Goal: Information Seeking & Learning: Find specific fact

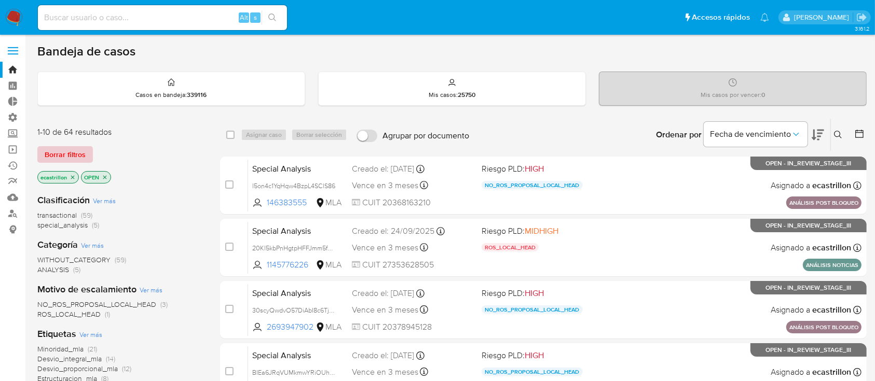
click at [53, 148] on span "Borrar filtros" at bounding box center [65, 154] width 41 height 15
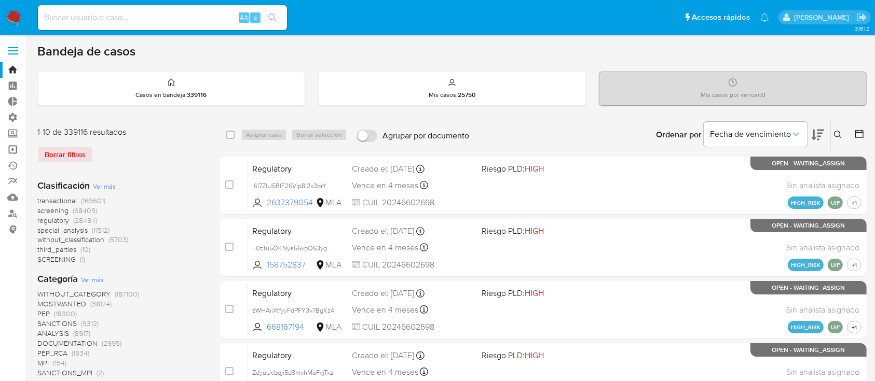
click at [22, 147] on link "Operaciones masivas" at bounding box center [61, 150] width 123 height 16
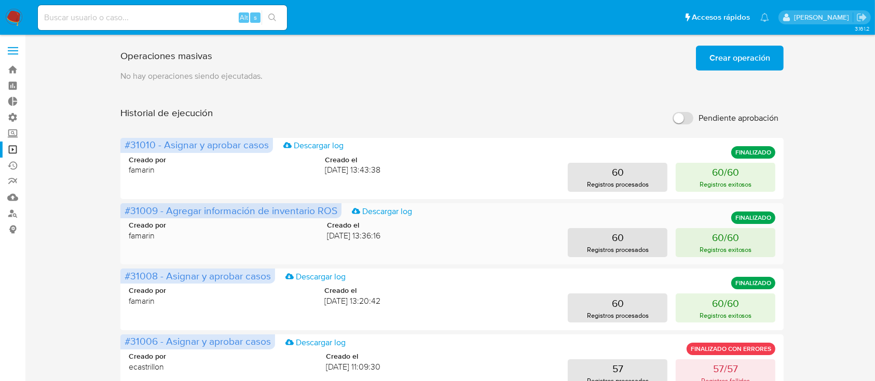
scroll to position [120, 0]
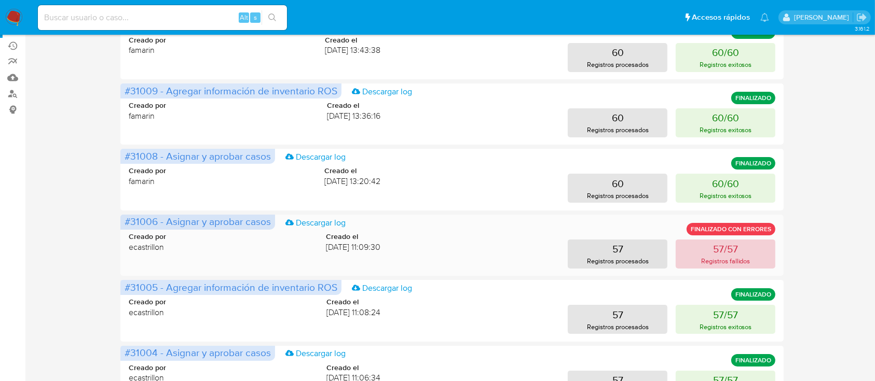
click at [720, 246] on p "57/57" at bounding box center [725, 249] width 25 height 15
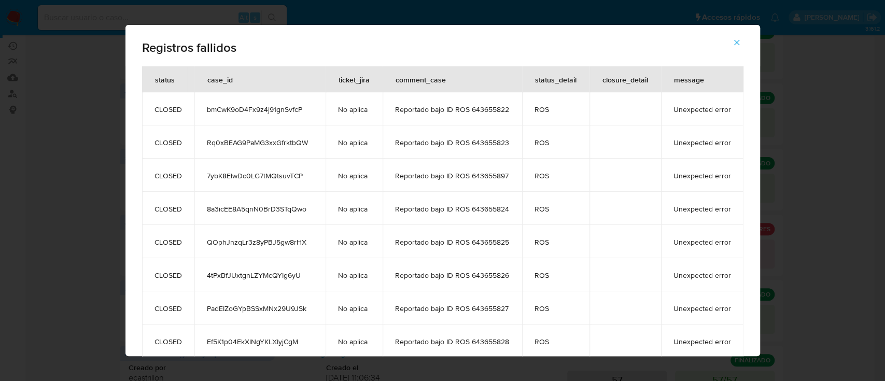
click at [737, 44] on icon "button" at bounding box center [736, 42] width 9 height 9
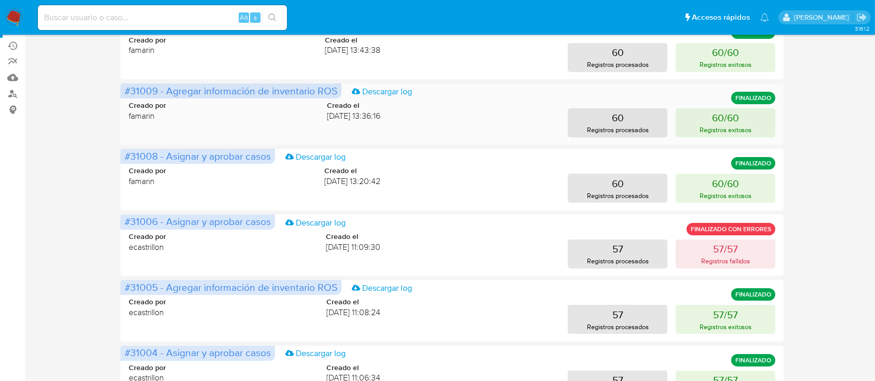
scroll to position [0, 0]
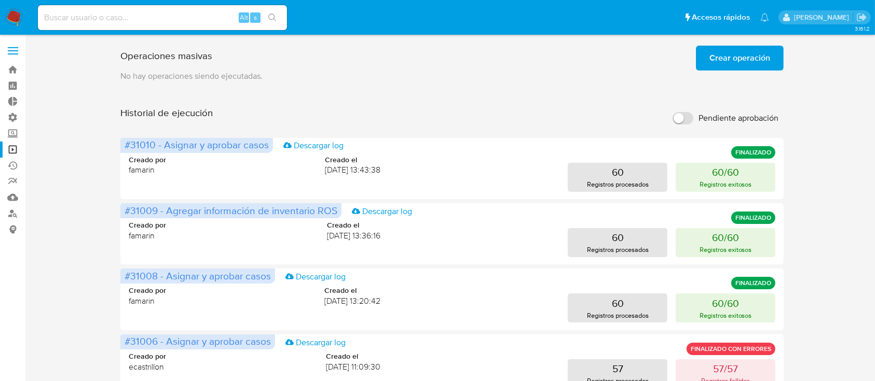
click at [745, 52] on span "Crear operación" at bounding box center [739, 58] width 61 height 23
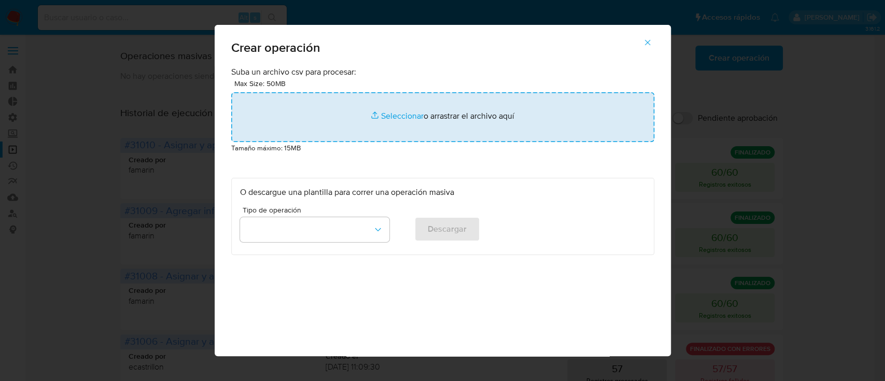
click at [428, 114] on input "file" at bounding box center [442, 117] width 423 height 50
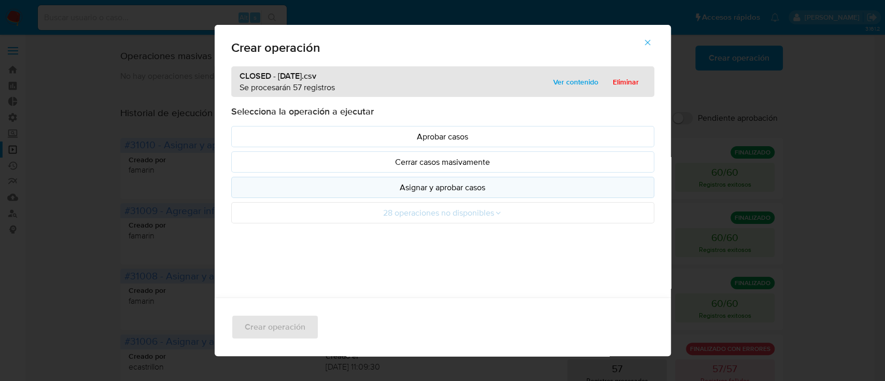
click at [353, 188] on p "Asignar y aprobar casos" at bounding box center [443, 188] width 406 height 12
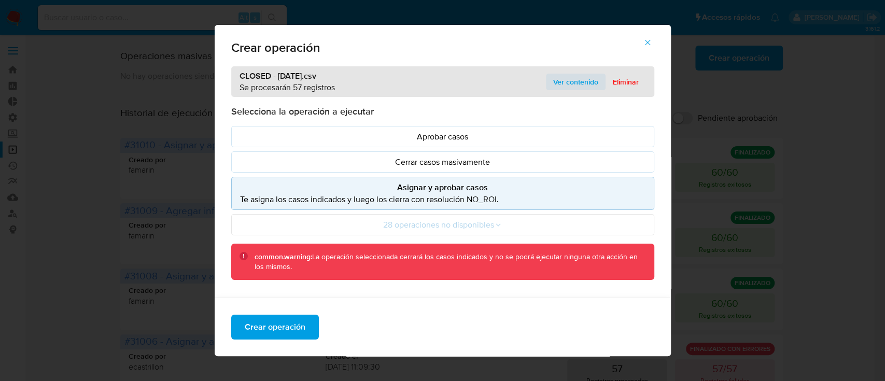
click at [567, 78] on span "Ver contenido" at bounding box center [575, 82] width 45 height 15
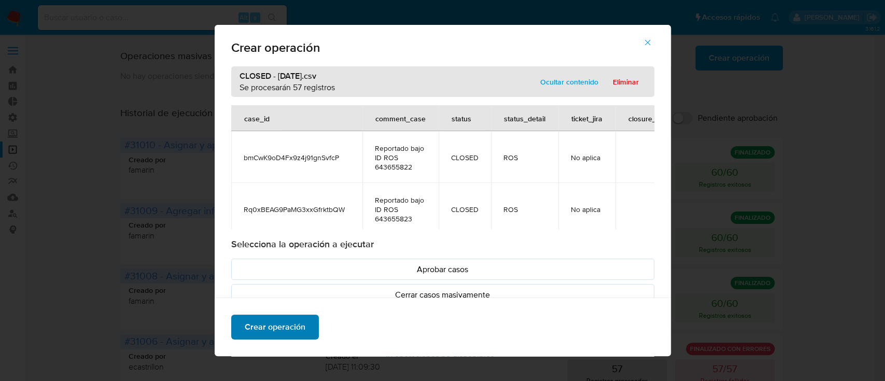
click at [267, 330] on span "Crear operación" at bounding box center [275, 327] width 61 height 23
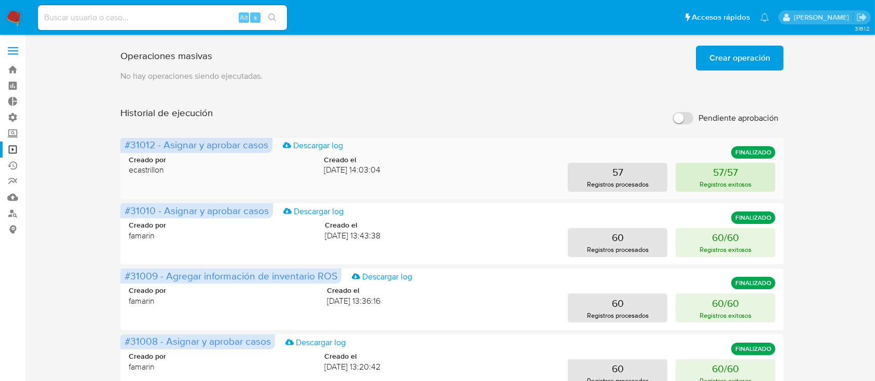
click at [714, 182] on p "Registros exitosos" at bounding box center [725, 184] width 52 height 10
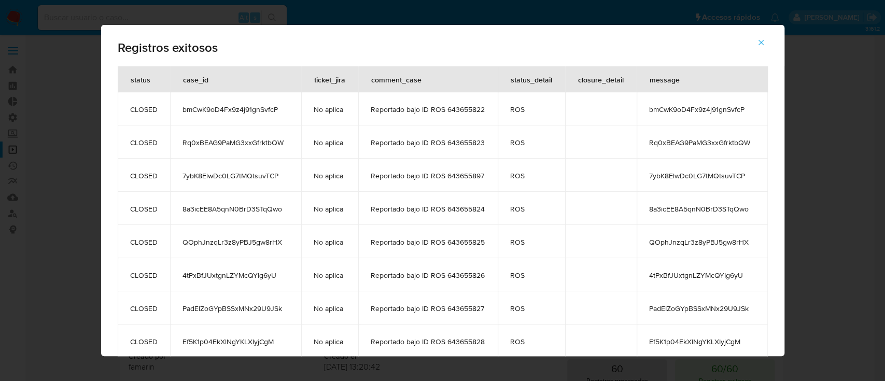
click at [764, 46] on icon "button" at bounding box center [761, 42] width 9 height 9
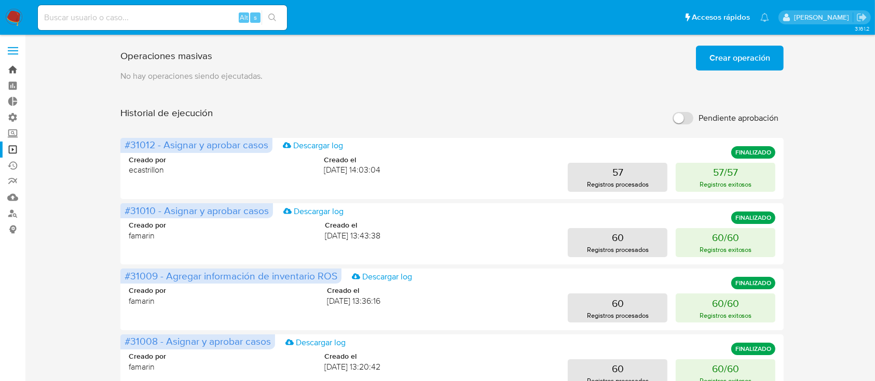
click at [8, 63] on link "Bandeja" at bounding box center [61, 70] width 123 height 16
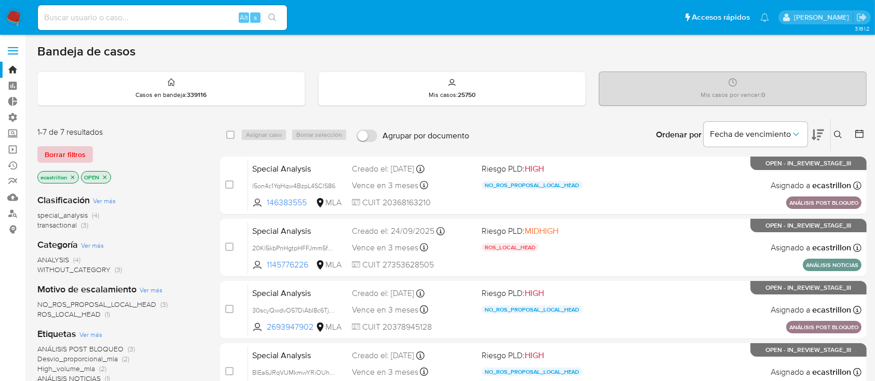
click at [73, 151] on span "Borrar filtros" at bounding box center [65, 154] width 41 height 15
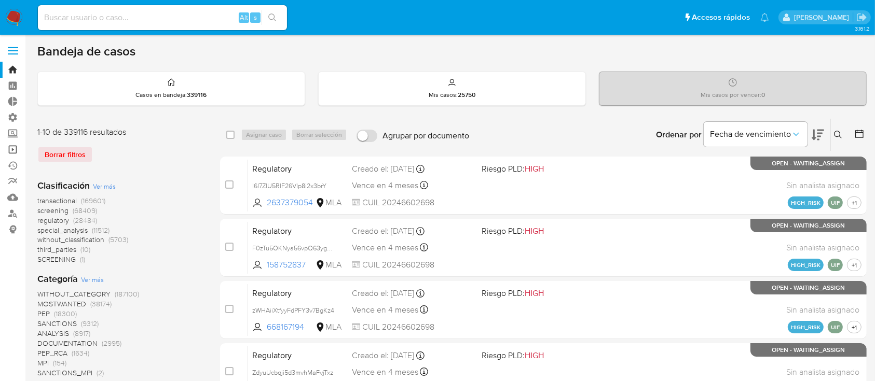
click at [8, 151] on link "Operaciones masivas" at bounding box center [61, 150] width 123 height 16
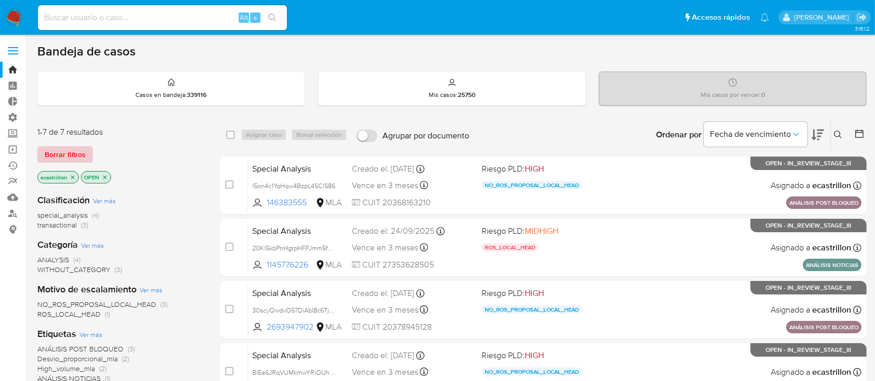
click at [57, 149] on span "Borrar filtros" at bounding box center [65, 154] width 41 height 15
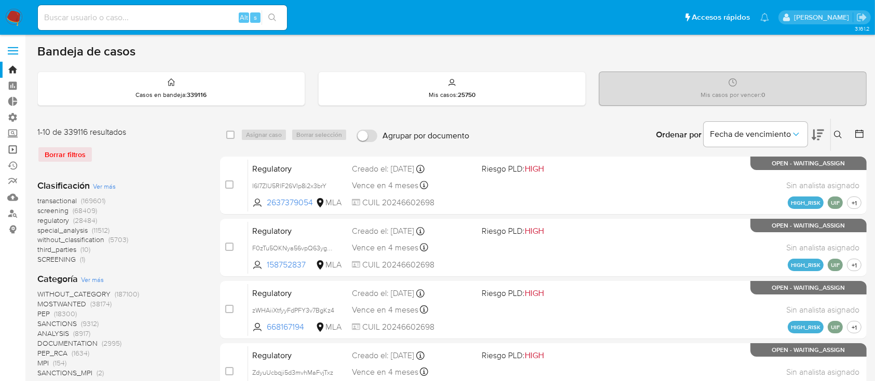
click at [20, 149] on link "Operaciones masivas" at bounding box center [61, 150] width 123 height 16
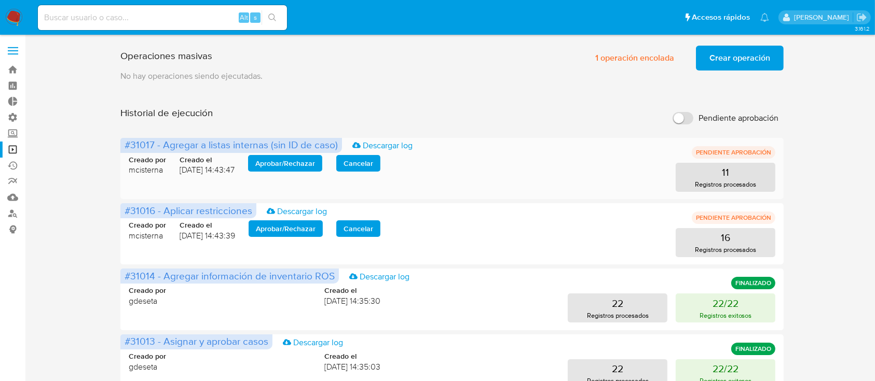
click at [315, 162] on span "Aprobar / Rechazar" at bounding box center [285, 163] width 60 height 15
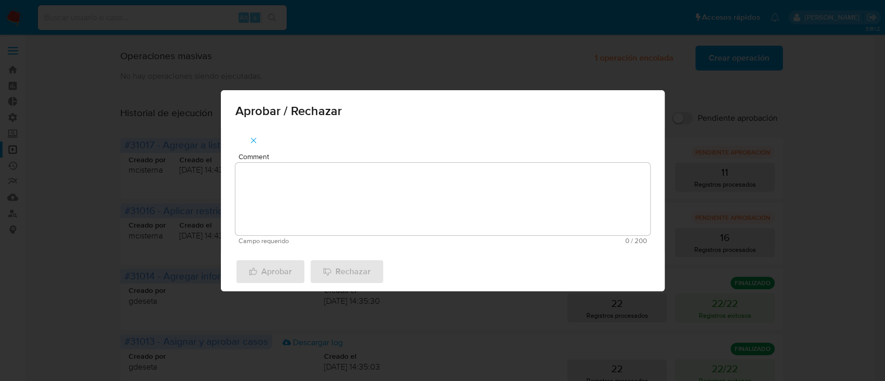
click at [321, 188] on textarea "Comment" at bounding box center [442, 199] width 415 height 73
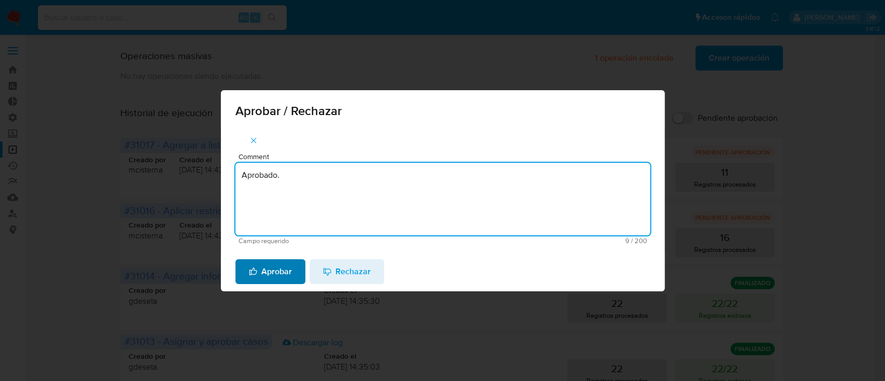
type textarea "Aprobado."
click at [278, 267] on span "Aprobar" at bounding box center [270, 271] width 43 height 23
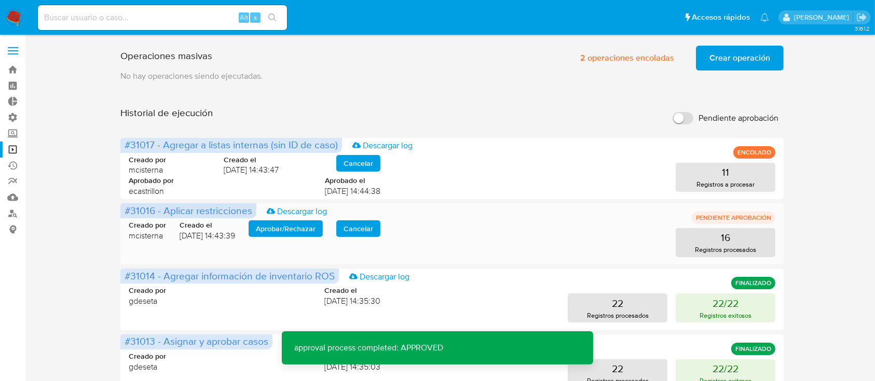
click at [286, 228] on span "Aprobar / Rechazar" at bounding box center [286, 228] width 60 height 15
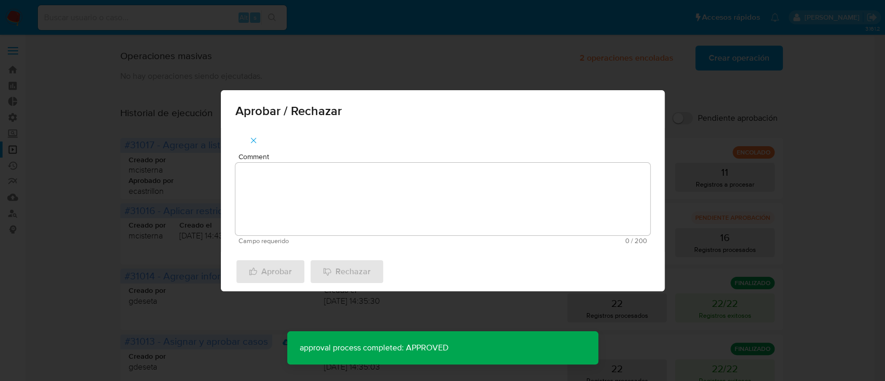
click at [302, 221] on textarea "Comment" at bounding box center [442, 199] width 415 height 73
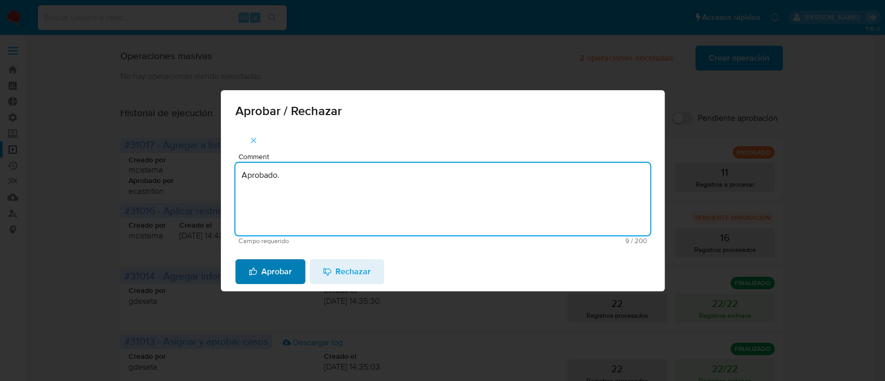
type textarea "Aprobado."
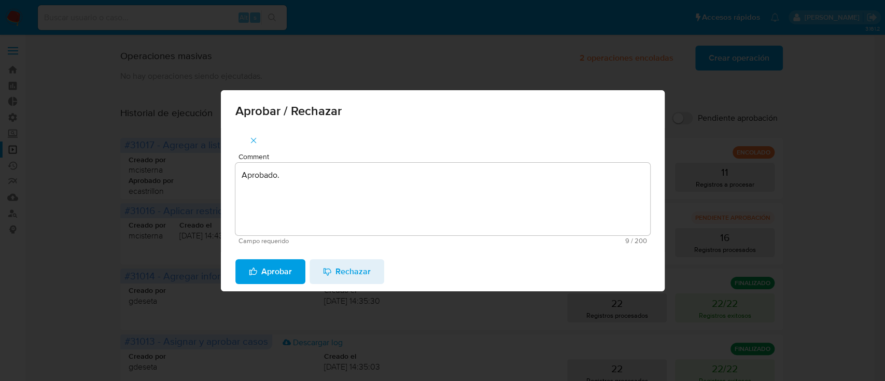
click at [290, 278] on span "Aprobar" at bounding box center [270, 271] width 43 height 23
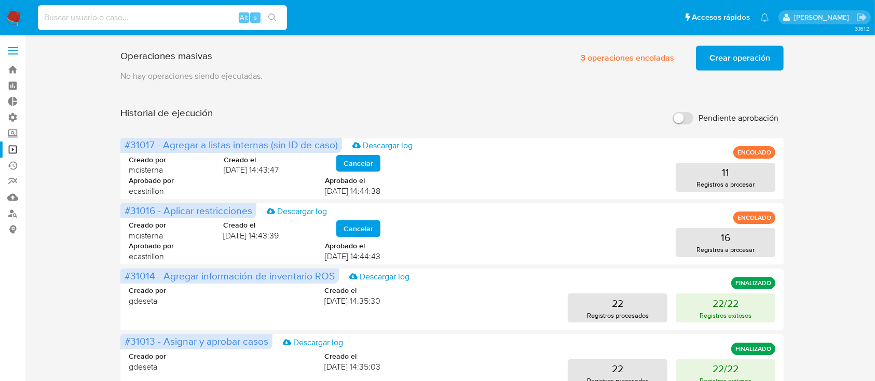
click at [142, 11] on input at bounding box center [162, 17] width 249 height 13
paste input "219911082"
type input "219911082"
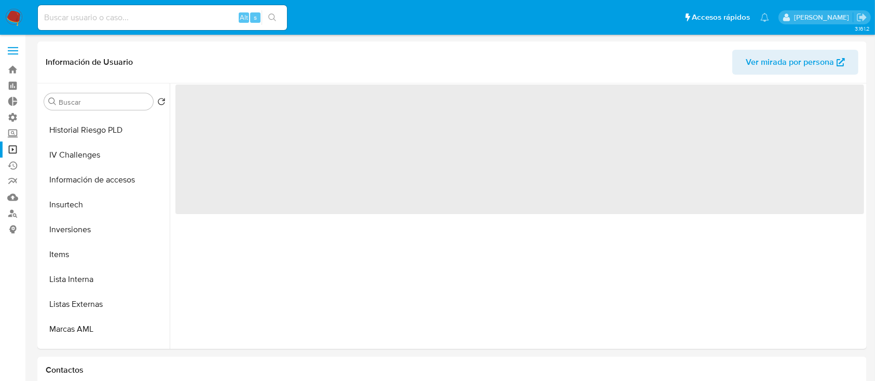
scroll to position [538, 0]
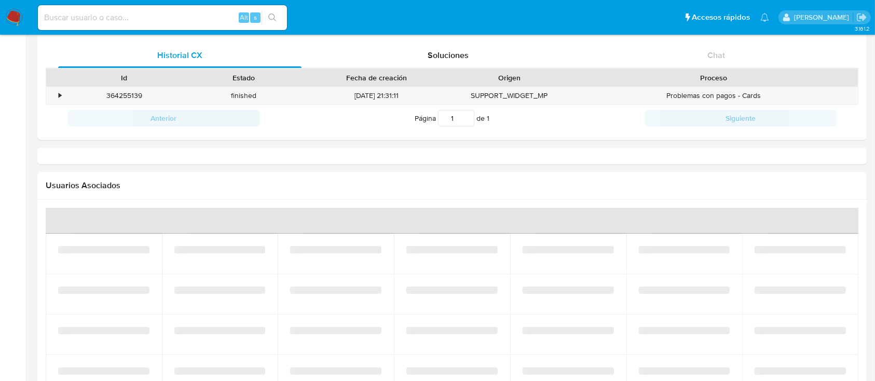
select select "10"
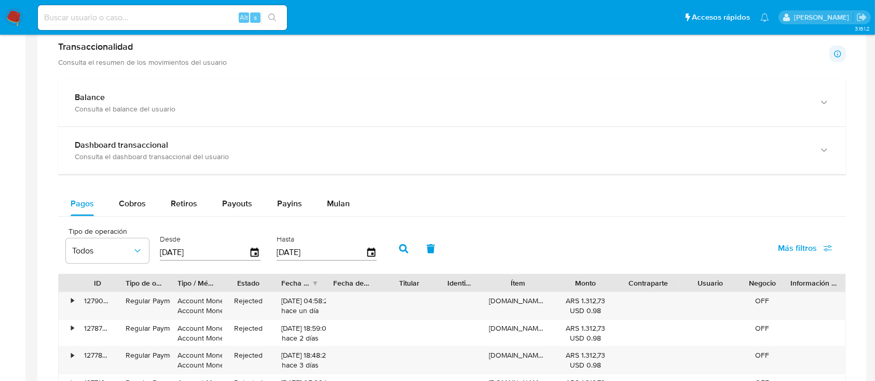
scroll to position [470, 0]
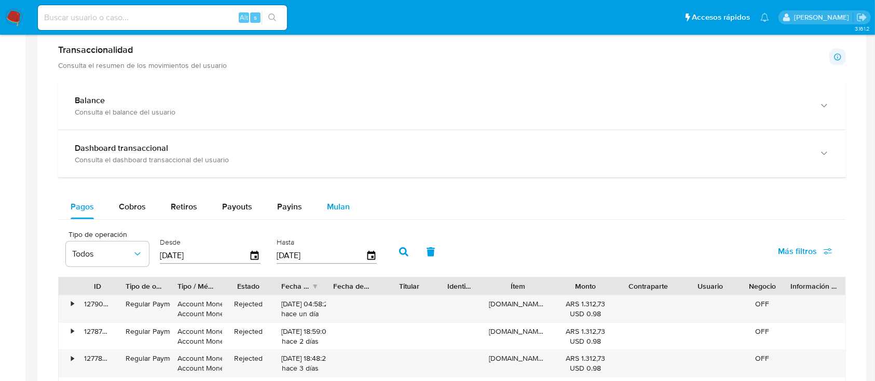
drag, startPoint x: 47, startPoint y: 171, endPoint x: 345, endPoint y: 200, distance: 299.2
click at [345, 200] on div "Mulan" at bounding box center [338, 207] width 23 height 25
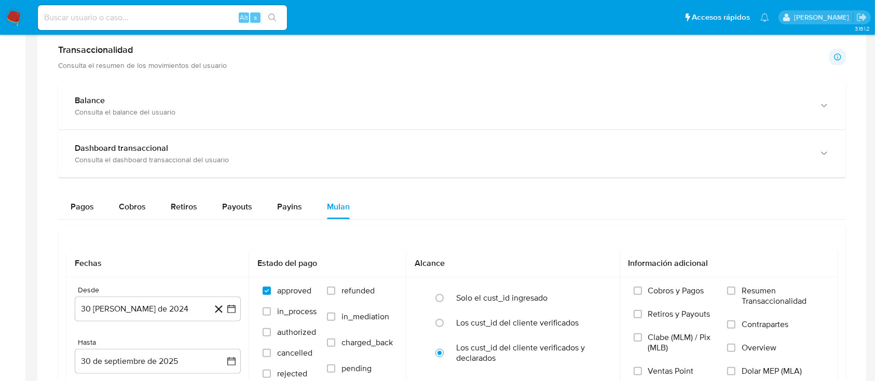
scroll to position [607, 0]
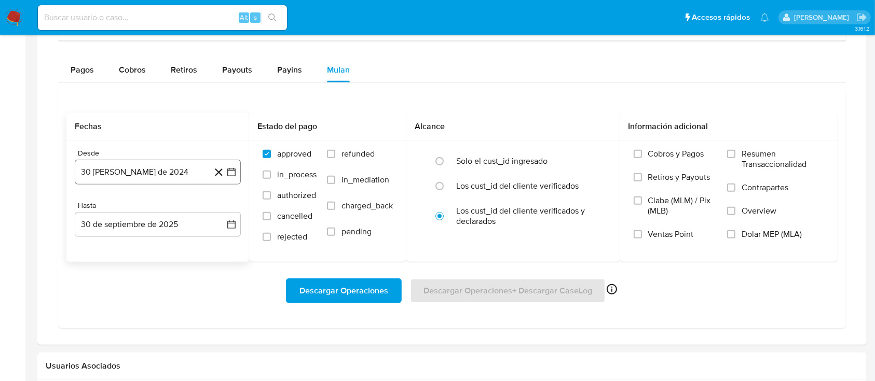
click at [150, 170] on button "30 de agosto de 2024" at bounding box center [158, 172] width 166 height 25
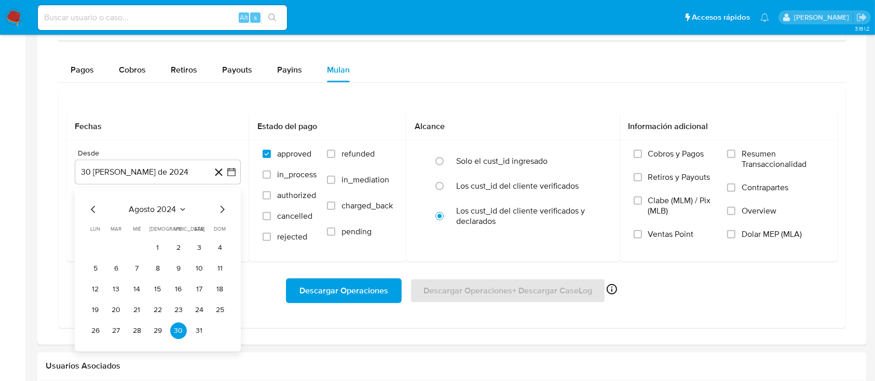
click at [51, 241] on div "Transaccionalidad Consulta el resumen de los movimientos del usuario Informació…" at bounding box center [452, 118] width 812 height 438
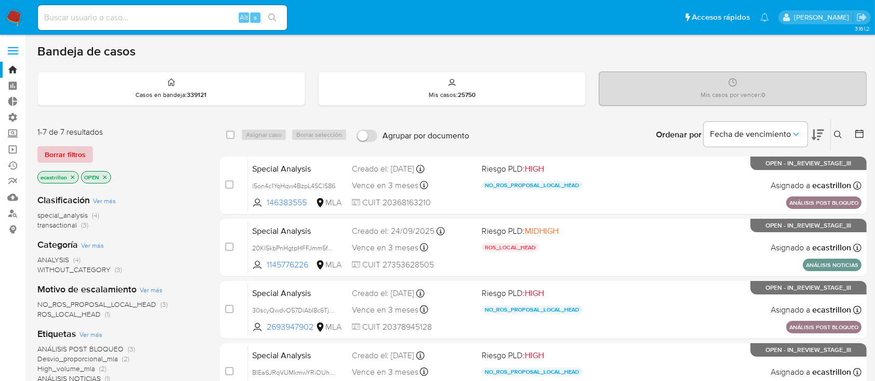
click at [58, 147] on span "Borrar filtros" at bounding box center [65, 154] width 41 height 15
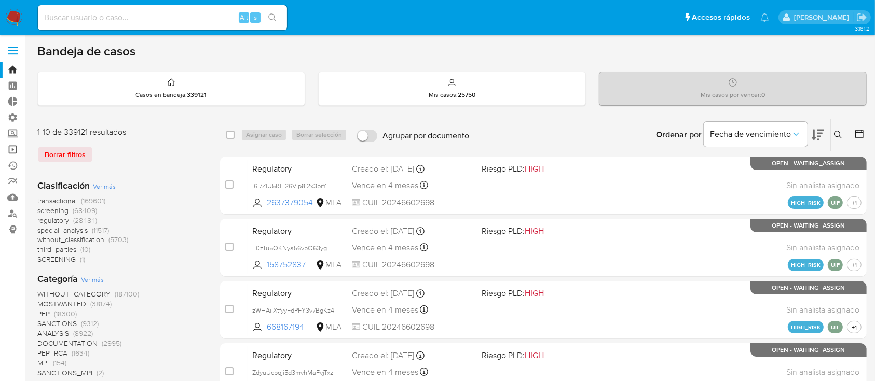
click at [8, 147] on link "Operaciones masivas" at bounding box center [61, 150] width 123 height 16
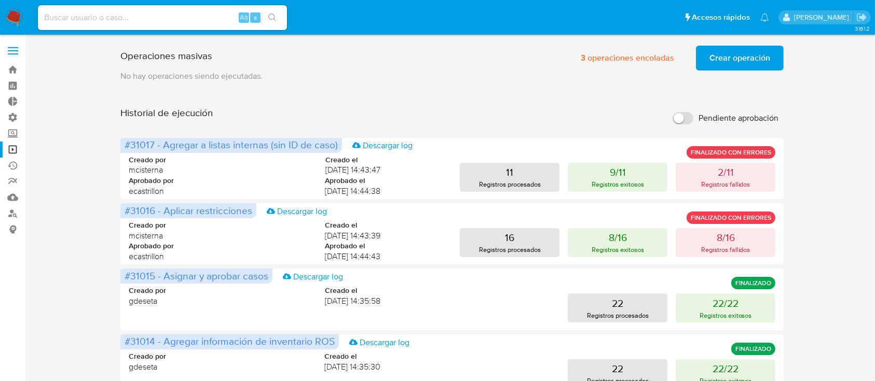
click at [721, 52] on span "Crear operación" at bounding box center [739, 58] width 61 height 23
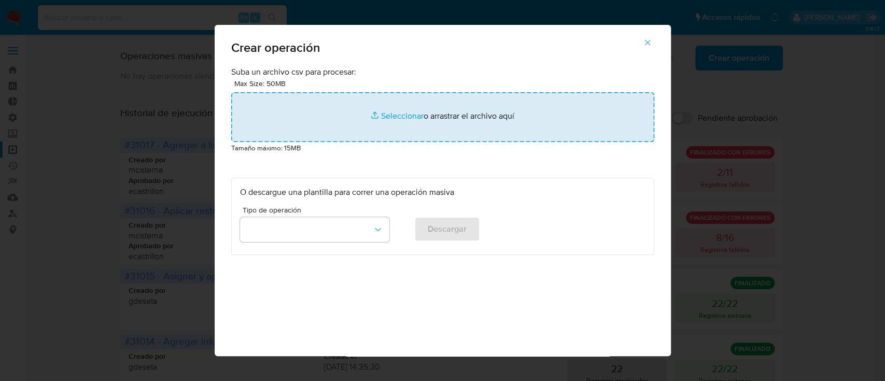
click at [513, 114] on input "file" at bounding box center [442, 117] width 423 height 50
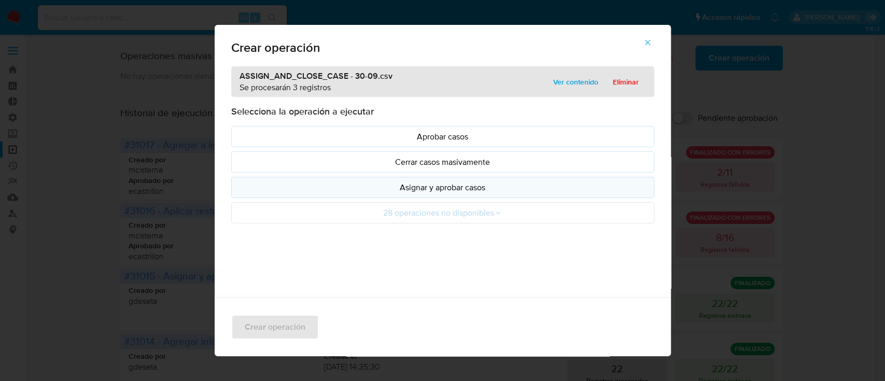
click at [349, 188] on p "Asignar y aprobar casos" at bounding box center [443, 188] width 406 height 12
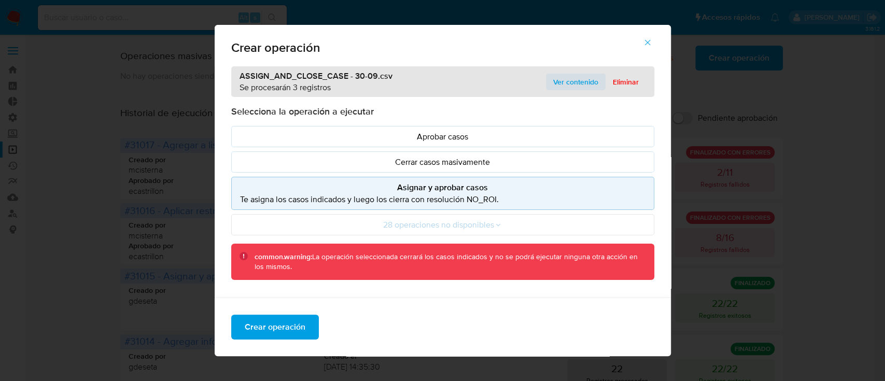
click at [577, 75] on span "Ver contenido" at bounding box center [575, 82] width 45 height 15
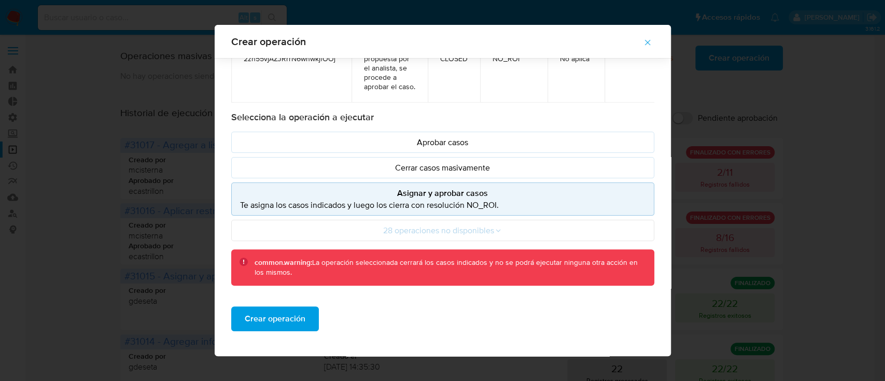
scroll to position [120, 0]
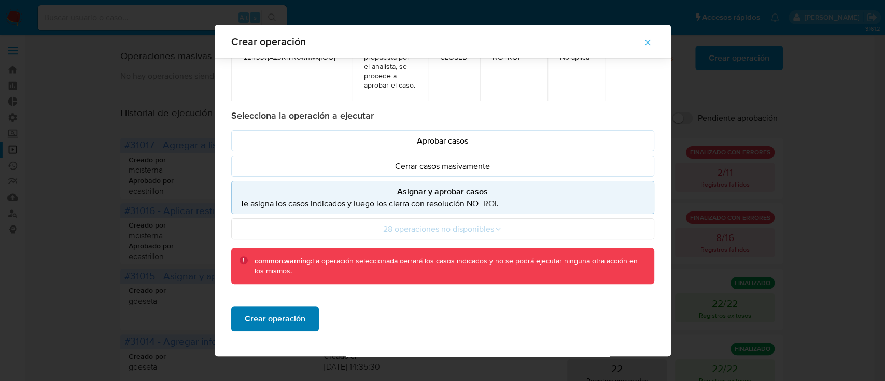
click at [293, 313] on span "Crear operación" at bounding box center [275, 319] width 61 height 23
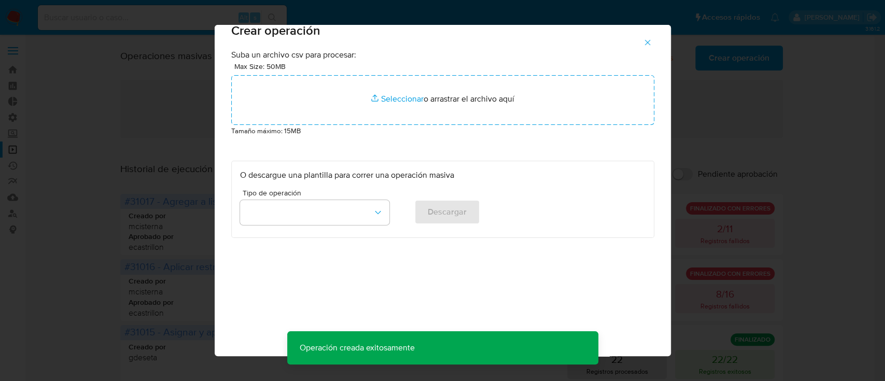
scroll to position [8, 0]
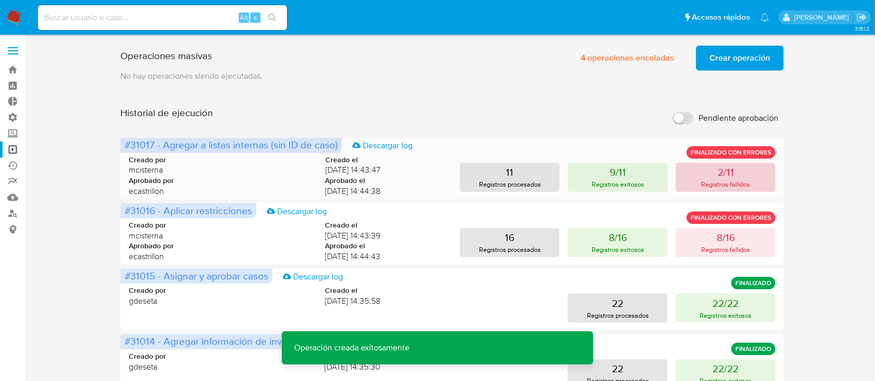
click at [741, 166] on button "2/11 Registros fallidos" at bounding box center [725, 177] width 100 height 29
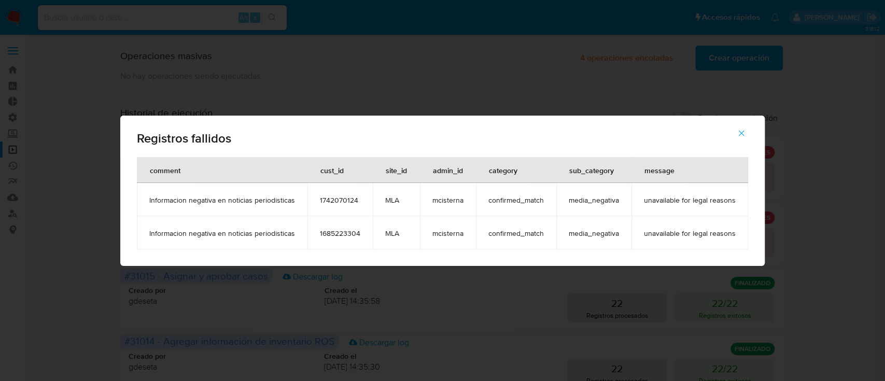
click at [747, 131] on button "button" at bounding box center [742, 133] width 36 height 25
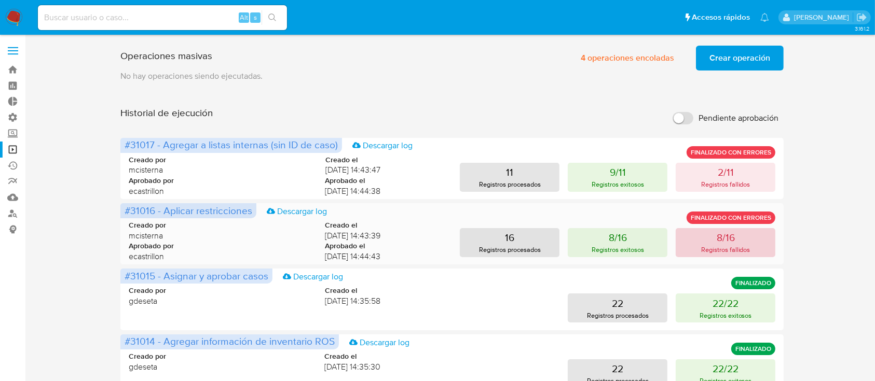
click at [739, 235] on button "8/16 Registros fallidos" at bounding box center [725, 242] width 100 height 29
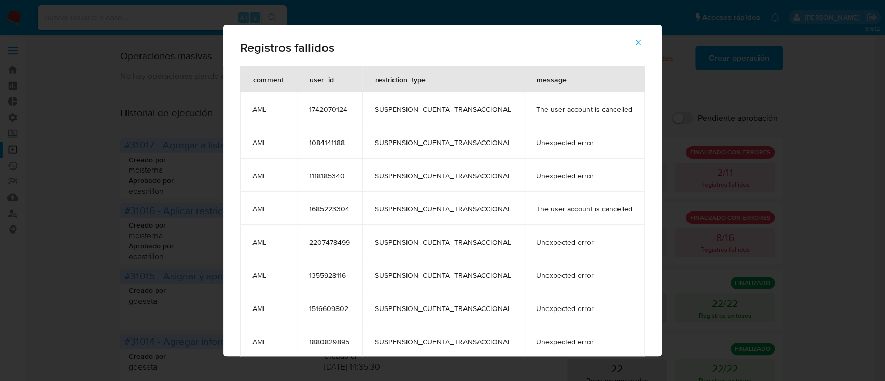
scroll to position [18, 0]
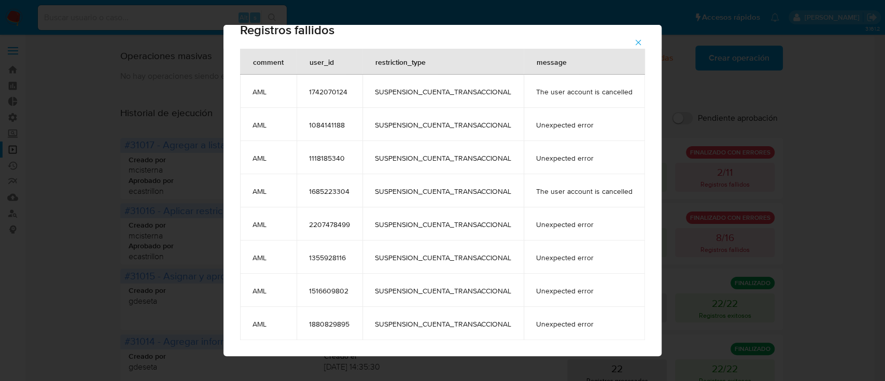
click at [643, 34] on span "button" at bounding box center [638, 42] width 9 height 23
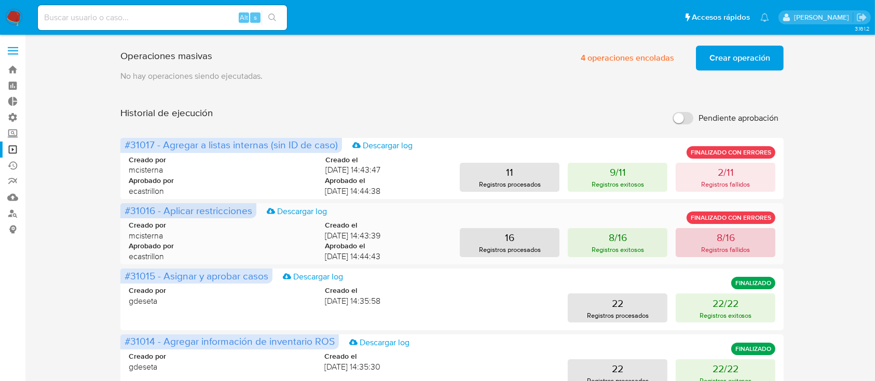
click at [714, 247] on p "Registros fallidos" at bounding box center [725, 250] width 49 height 10
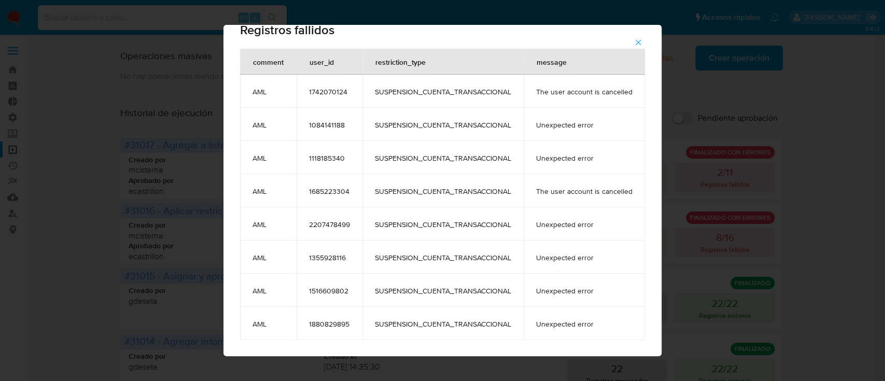
click at [642, 39] on icon "button" at bounding box center [638, 42] width 9 height 9
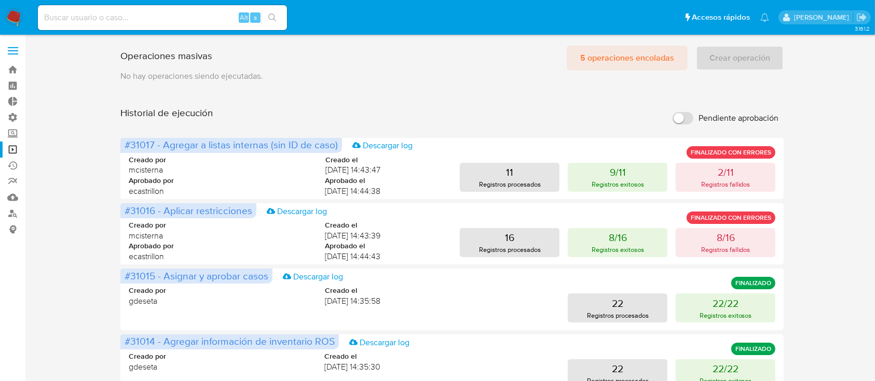
click at [625, 58] on span "5 operaciones encoladas" at bounding box center [627, 58] width 94 height 23
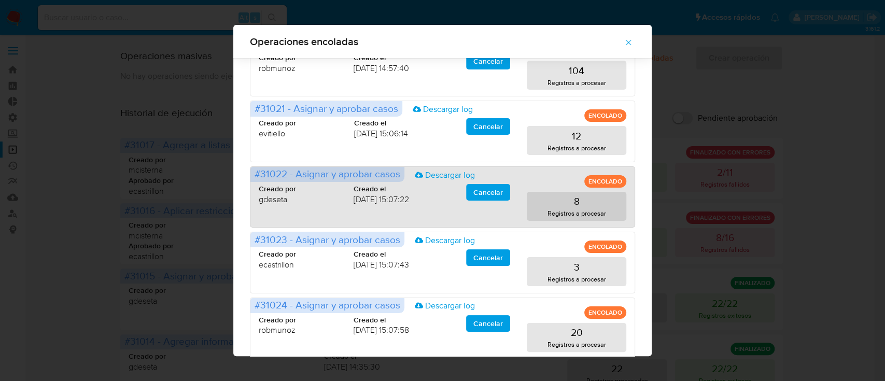
scroll to position [50, 0]
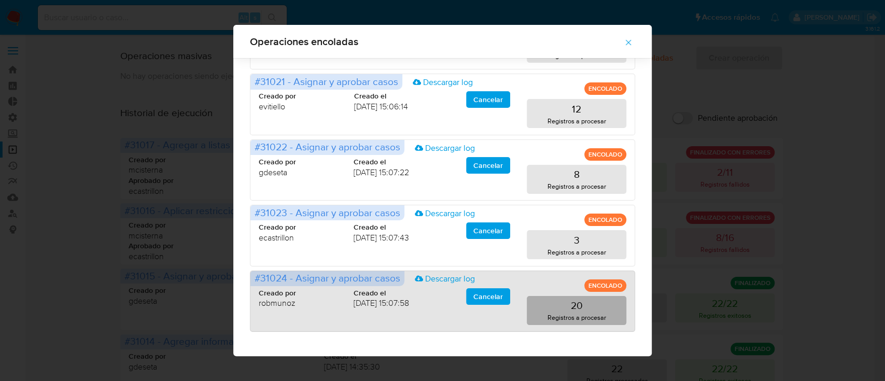
click at [559, 296] on button "20 Registros a procesar" at bounding box center [577, 310] width 100 height 29
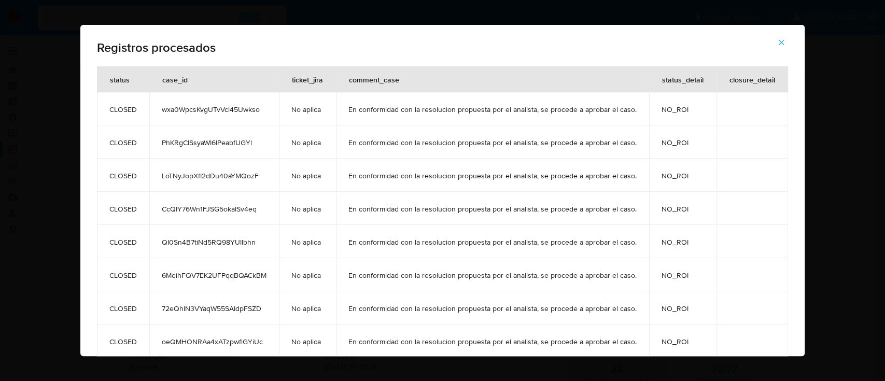
click at [792, 43] on button "button" at bounding box center [782, 42] width 36 height 25
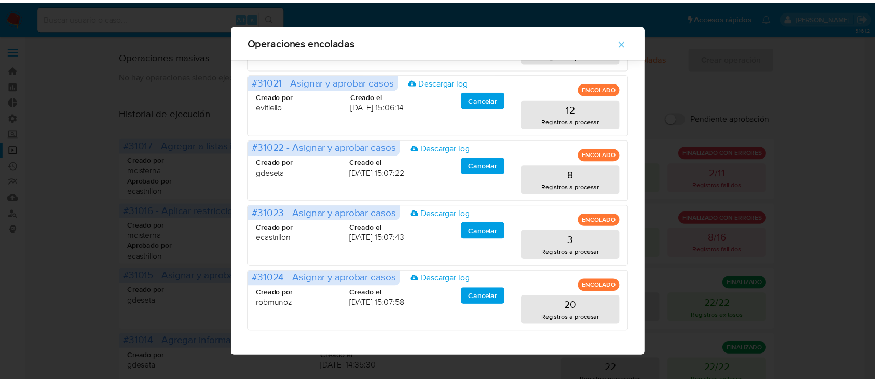
scroll to position [0, 0]
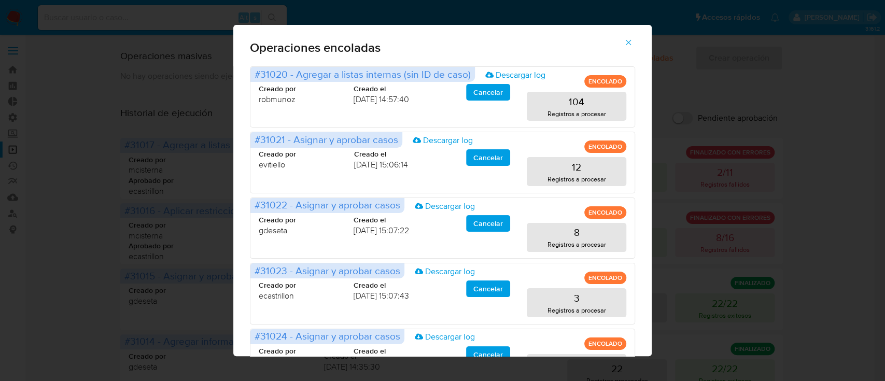
click at [628, 45] on button "button" at bounding box center [629, 42] width 36 height 25
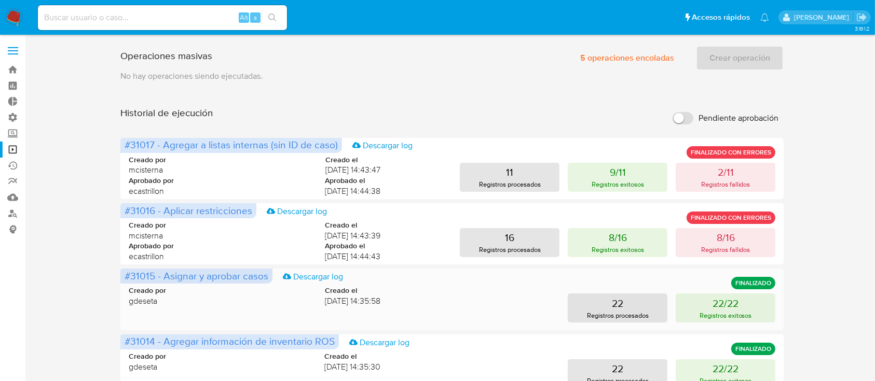
scroll to position [71, 0]
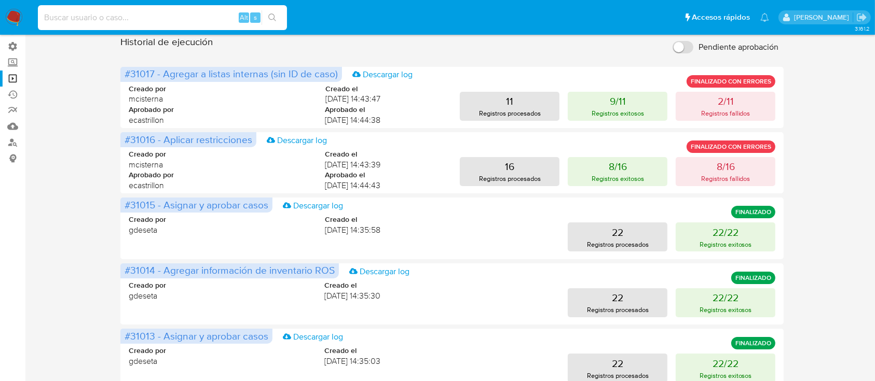
click at [152, 21] on input at bounding box center [162, 17] width 249 height 13
paste input "30scyQwdvO57DiAbI8c6Tjc2"
type input "30scyQwdvO57DiAbI8c6Tjc2"
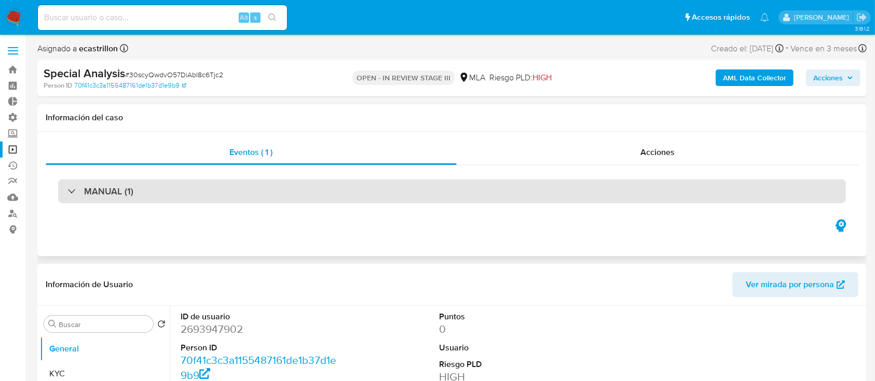
click at [249, 183] on div "MANUAL (1)" at bounding box center [451, 191] width 787 height 24
select select "10"
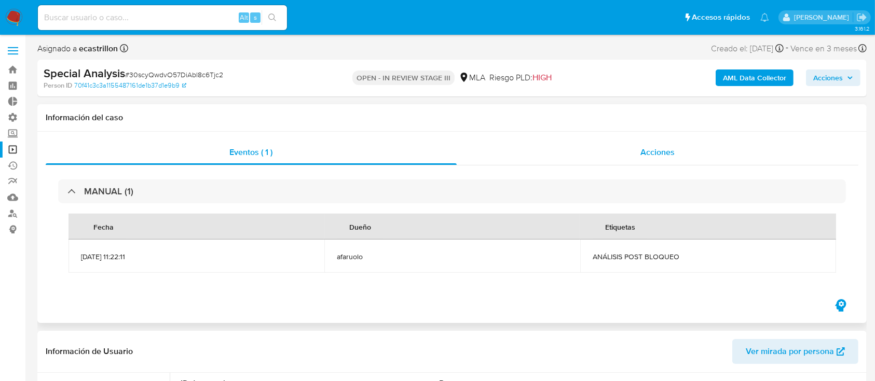
click at [651, 145] on div "Acciones" at bounding box center [657, 152] width 402 height 25
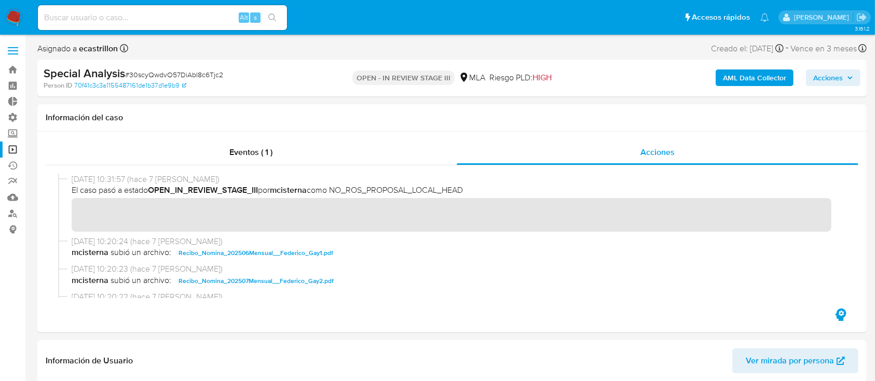
click at [833, 77] on span "Acciones" at bounding box center [828, 78] width 30 height 17
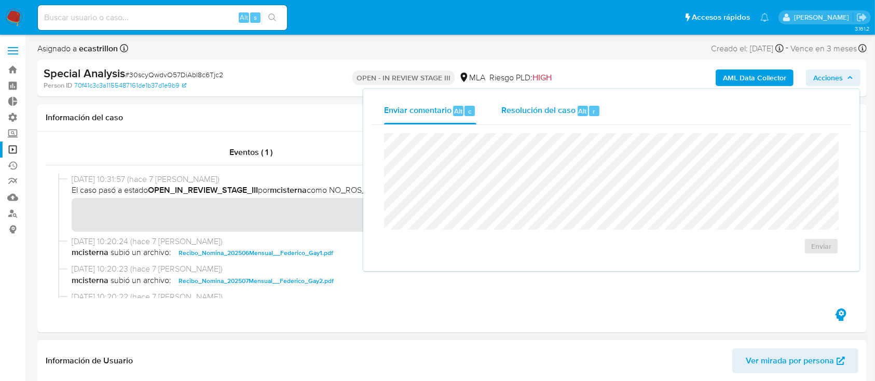
click at [533, 116] on span "Resolución del caso" at bounding box center [538, 111] width 74 height 12
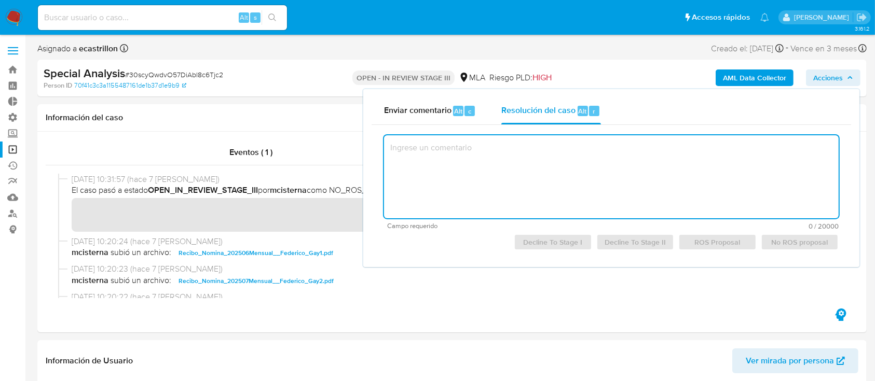
click at [515, 202] on textarea at bounding box center [611, 176] width 454 height 83
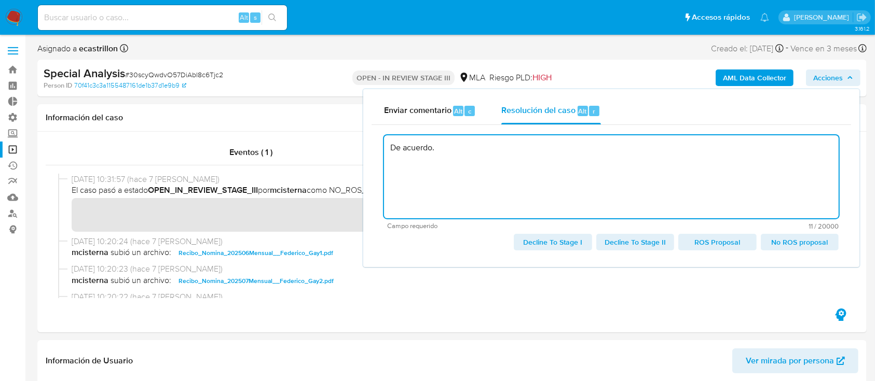
click at [774, 242] on span "No ROS proposal" at bounding box center [799, 242] width 63 height 15
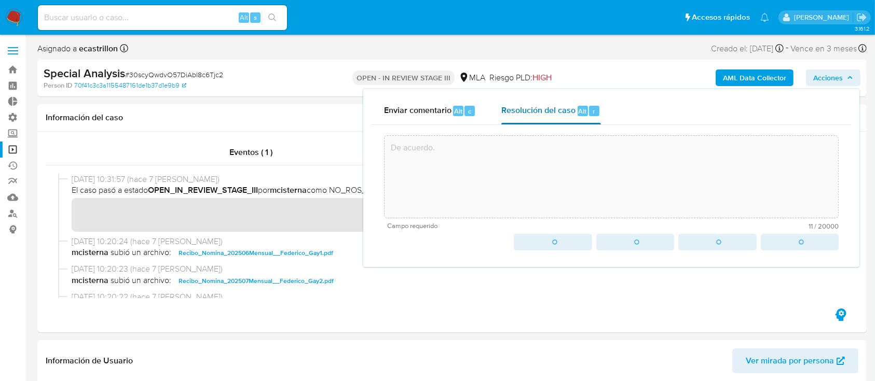
type textarea "De acuerdo."
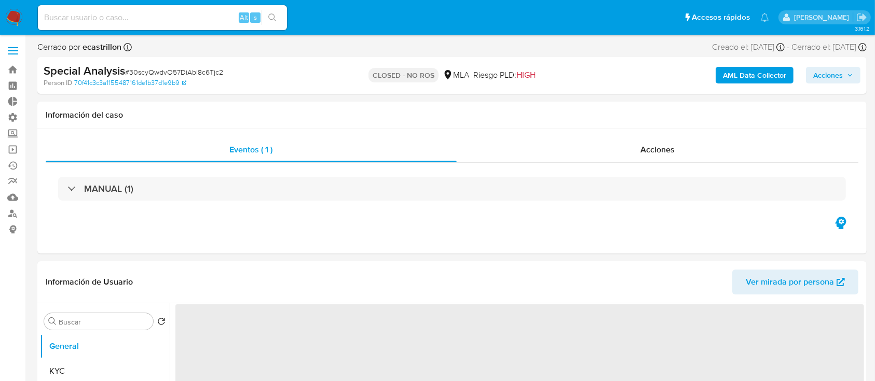
select select "10"
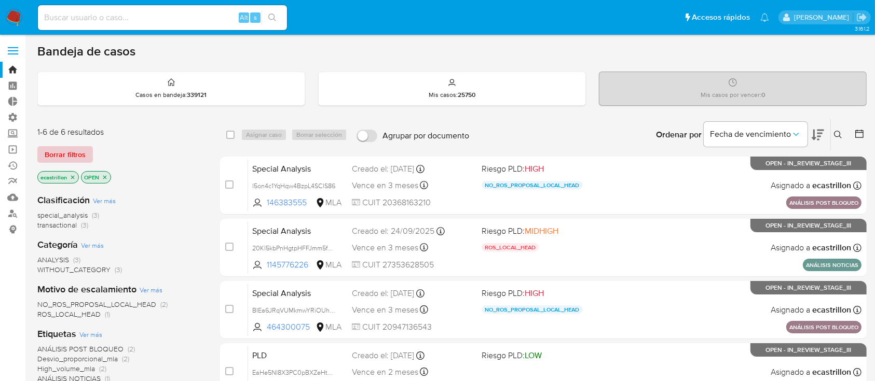
click at [75, 150] on span "Borrar filtros" at bounding box center [65, 154] width 41 height 15
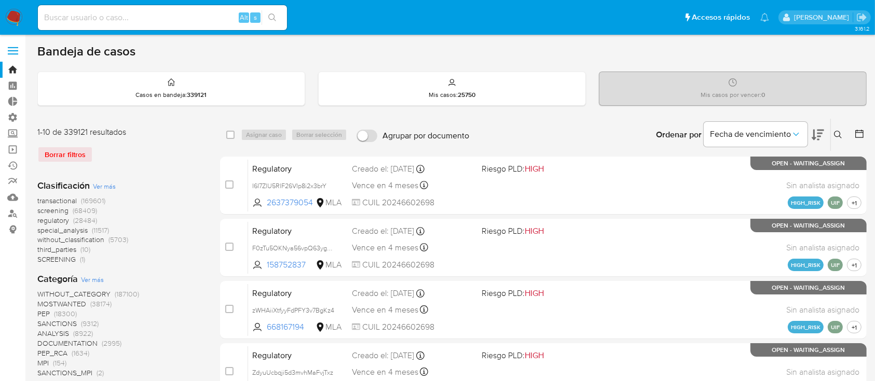
click at [112, 15] on input at bounding box center [162, 17] width 249 height 13
paste input "219911082"
type input "219911082"
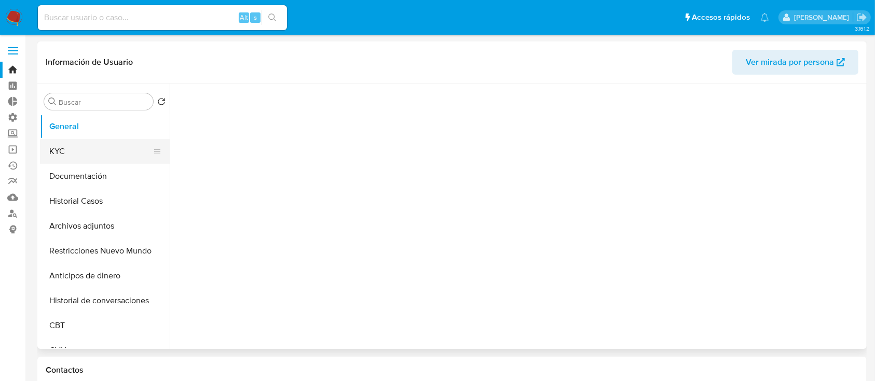
select select "10"
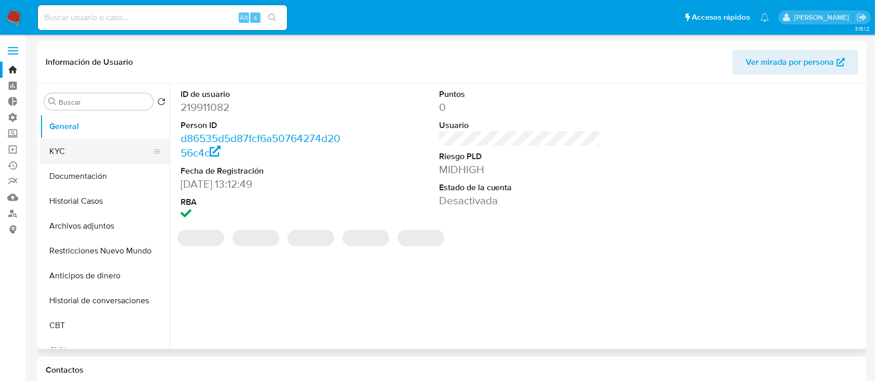
click at [86, 146] on button "KYC" at bounding box center [100, 151] width 121 height 25
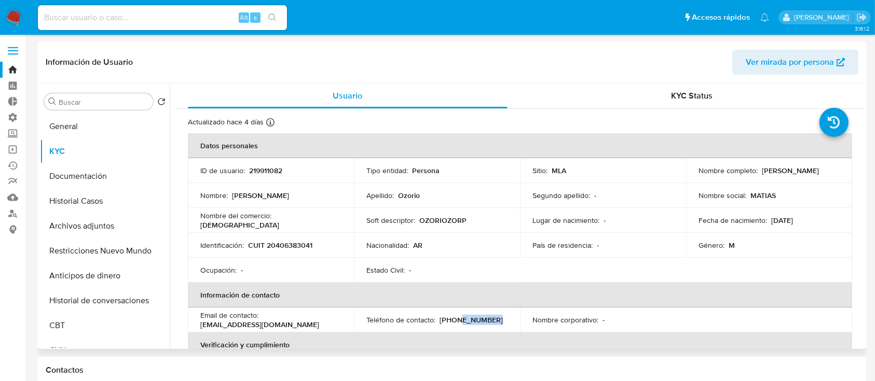
drag, startPoint x: 450, startPoint y: 322, endPoint x: 517, endPoint y: 316, distance: 67.6
click at [517, 316] on tr "Email de contacto : matiozorio97@gmail.com Teléfono de contacto : (11) 50085935…" at bounding box center [520, 320] width 664 height 25
copy p "50085935"
click at [62, 16] on input at bounding box center [162, 17] width 249 height 13
paste input "50085935"
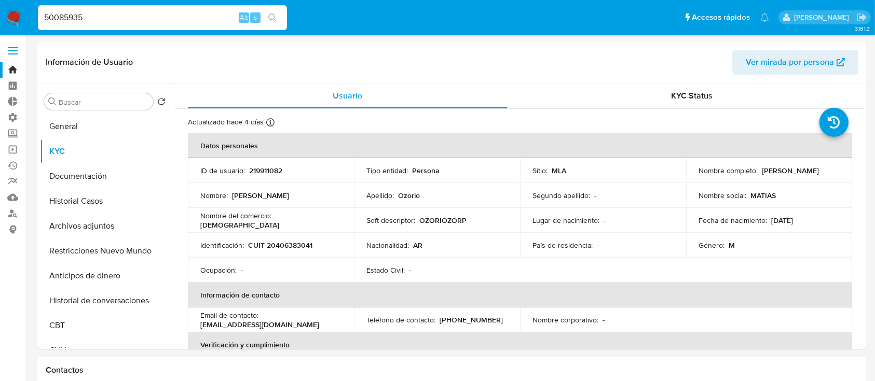
type input "50085935"
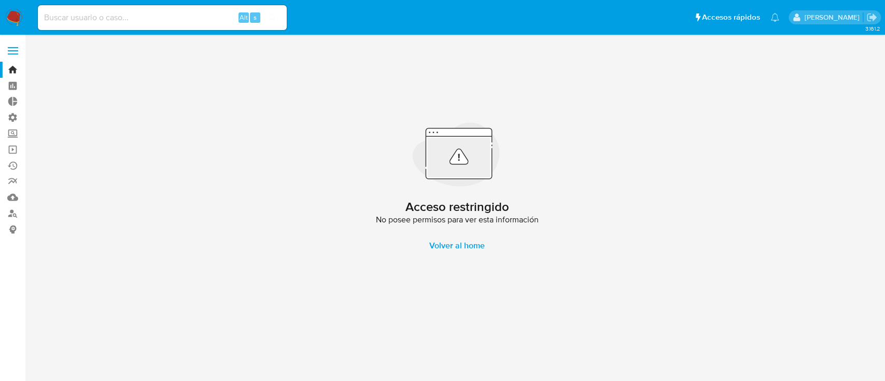
click at [62, 16] on input at bounding box center [162, 17] width 249 height 13
click at [127, 16] on input at bounding box center [162, 17] width 249 height 13
paste input "219911082"
type input "219911082"
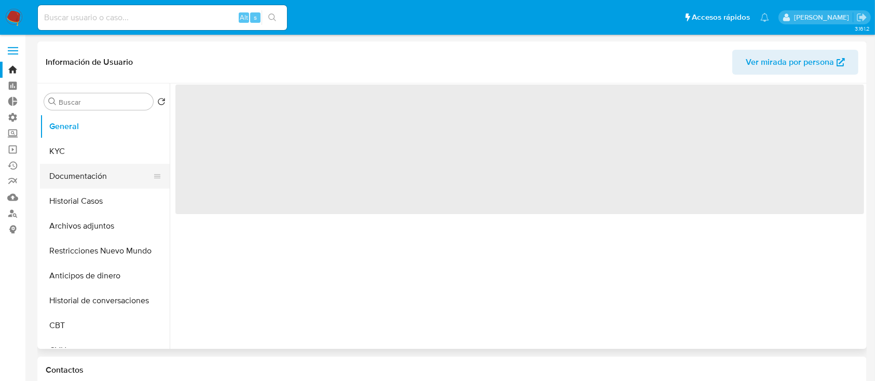
select select "10"
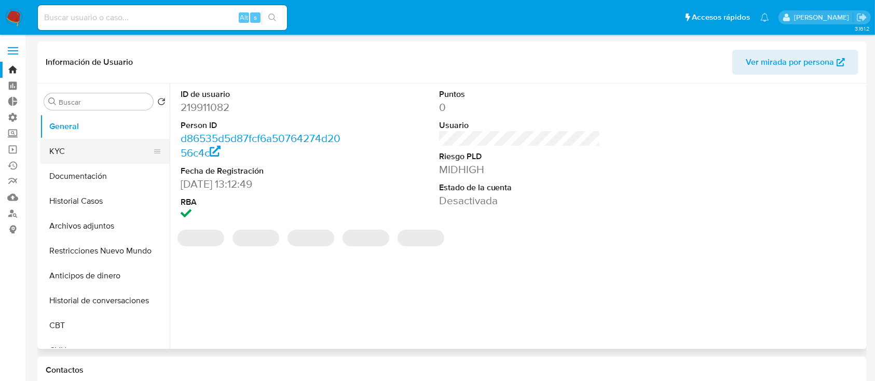
click at [82, 157] on button "KYC" at bounding box center [100, 151] width 121 height 25
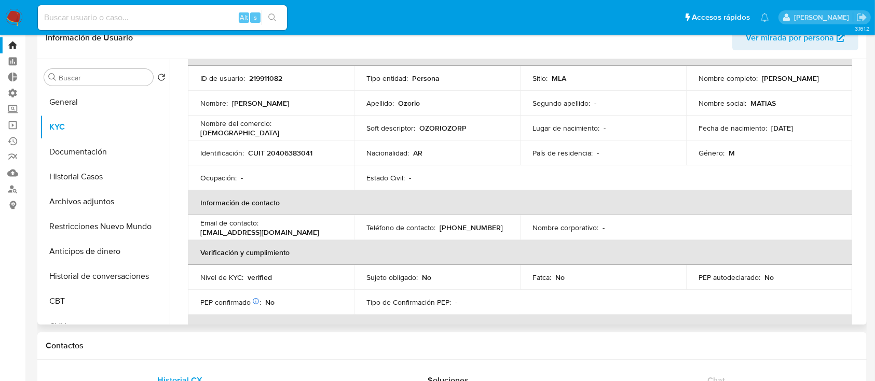
scroll to position [62, 0]
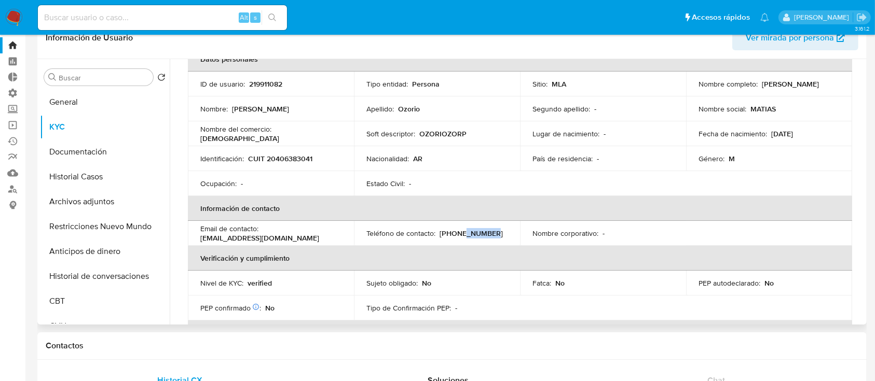
drag, startPoint x: 451, startPoint y: 233, endPoint x: 495, endPoint y: 233, distance: 44.1
click at [495, 233] on div "Teléfono de contacto : (11) 50085935" at bounding box center [436, 233] width 141 height 9
click at [476, 230] on p "(11) 50085935" at bounding box center [470, 233] width 63 height 9
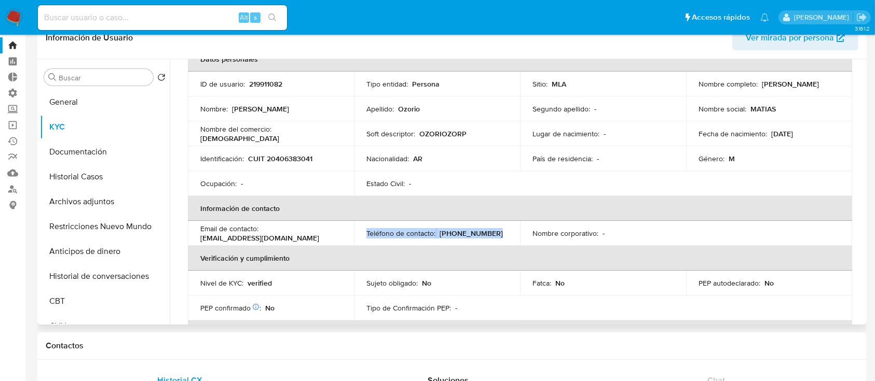
click at [476, 230] on p "(11) 50085935" at bounding box center [470, 233] width 63 height 9
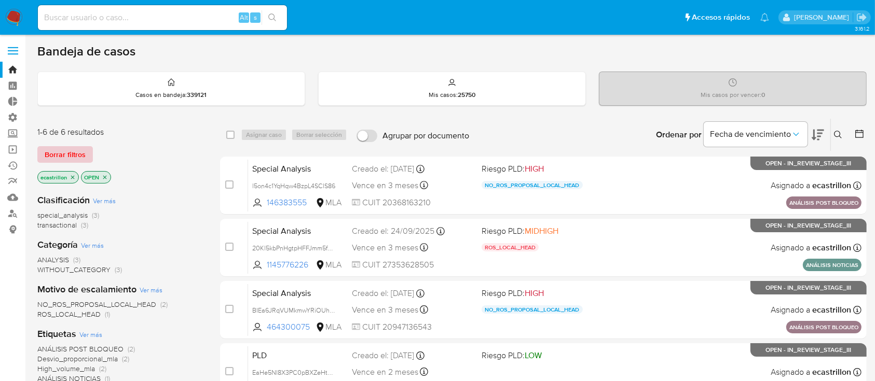
click at [68, 147] on span "Borrar filtros" at bounding box center [65, 154] width 41 height 15
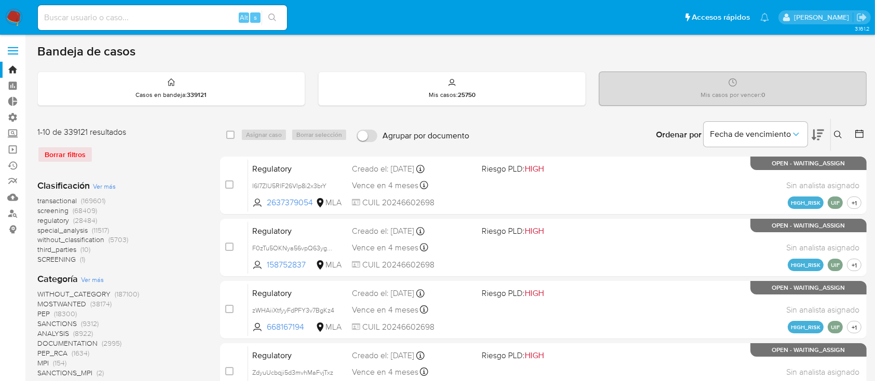
click at [68, 19] on input at bounding box center [162, 17] width 249 height 13
paste input "1070697602"
type input "1070697602"
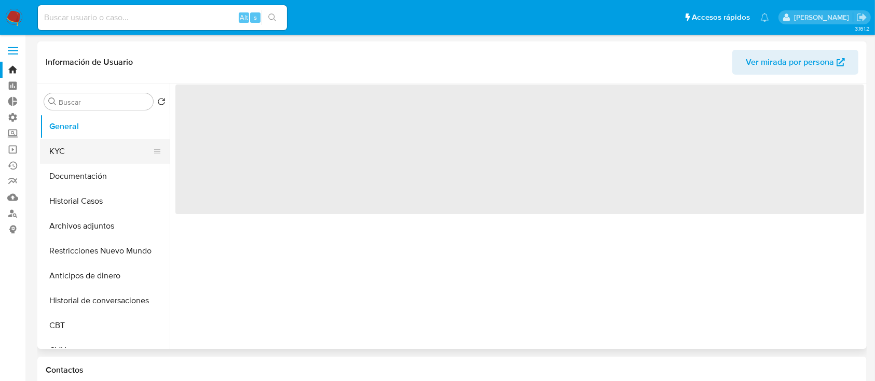
select select "10"
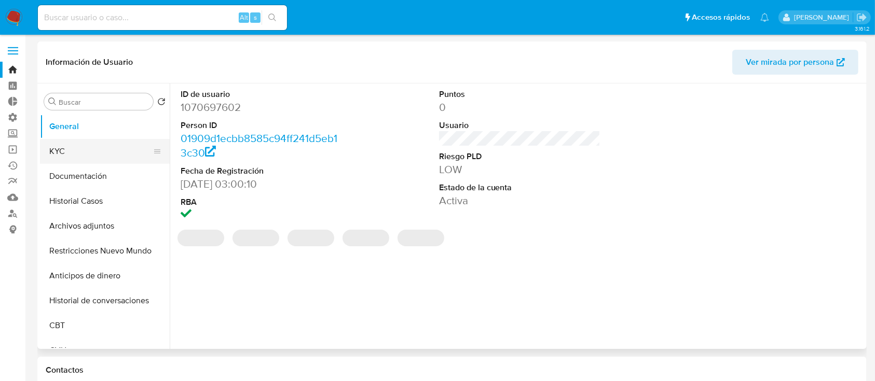
click at [75, 158] on button "KYC" at bounding box center [100, 151] width 121 height 25
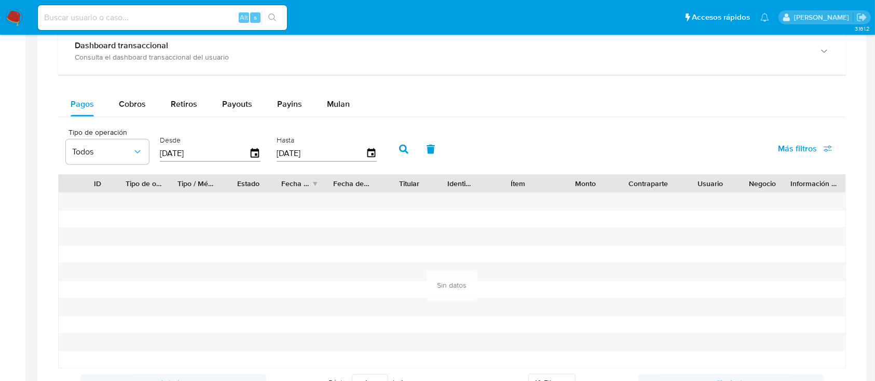
scroll to position [510, 0]
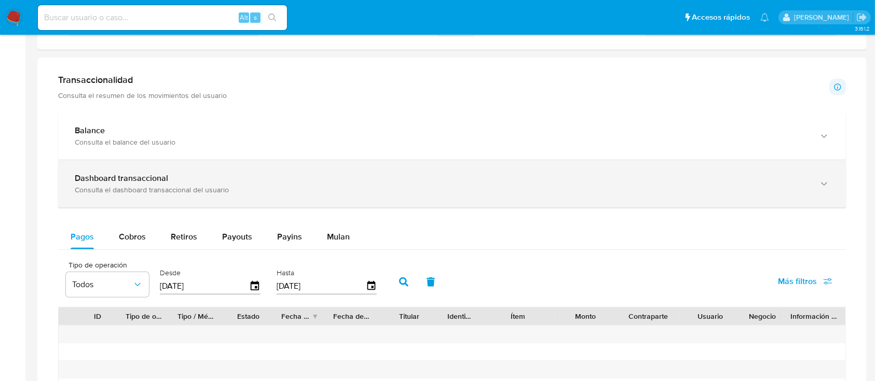
click at [200, 193] on div "Consulta el dashboard transaccional del usuario" at bounding box center [441, 189] width 733 height 9
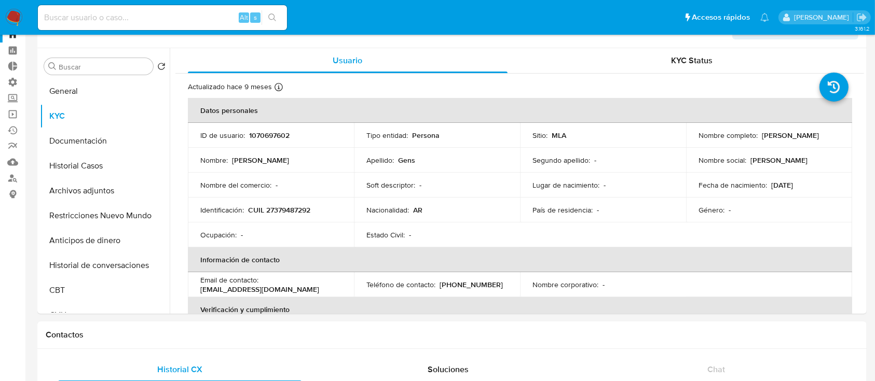
scroll to position [34, 0]
click at [90, 158] on button "Historial Casos" at bounding box center [100, 167] width 121 height 25
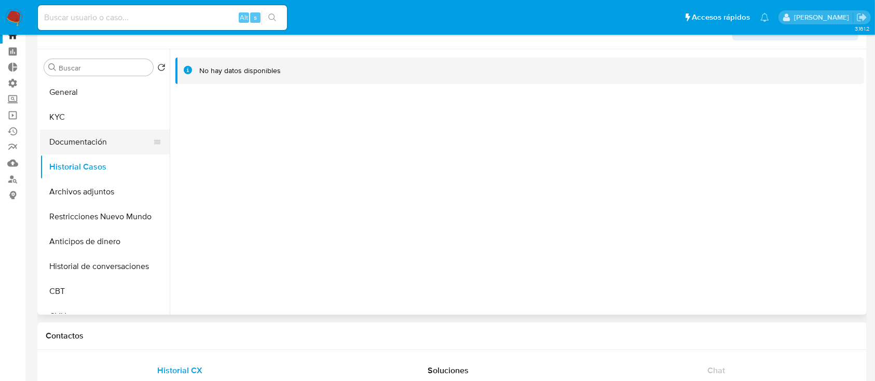
click at [75, 140] on button "Documentación" at bounding box center [100, 142] width 121 height 25
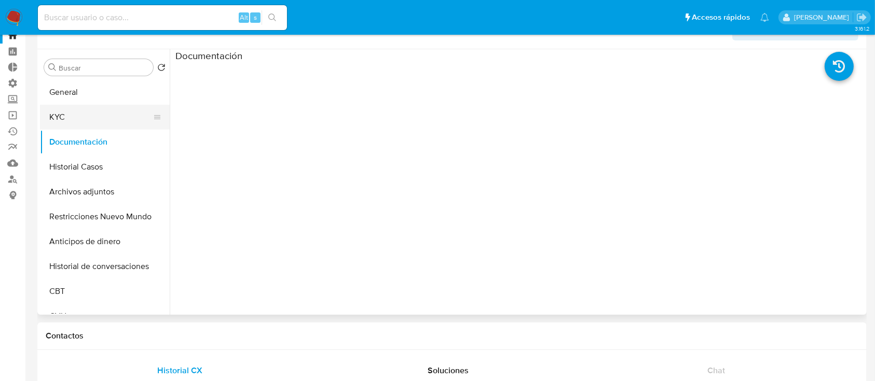
click at [111, 126] on button "KYC" at bounding box center [100, 117] width 121 height 25
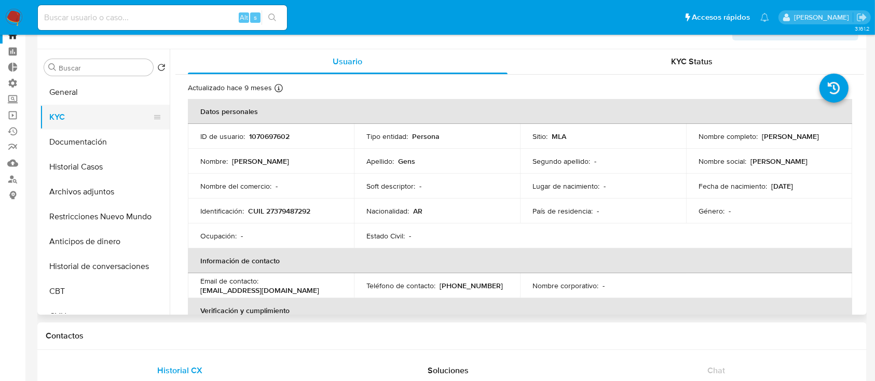
click at [102, 107] on button "KYC" at bounding box center [100, 117] width 121 height 25
click at [93, 94] on button "General" at bounding box center [100, 92] width 121 height 25
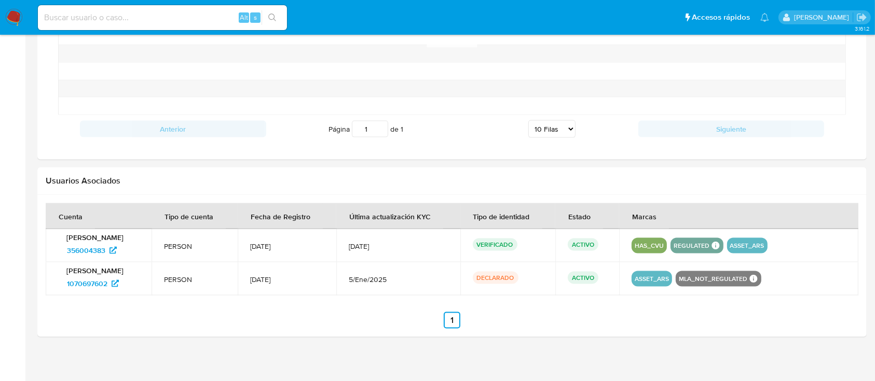
scroll to position [1391, 0]
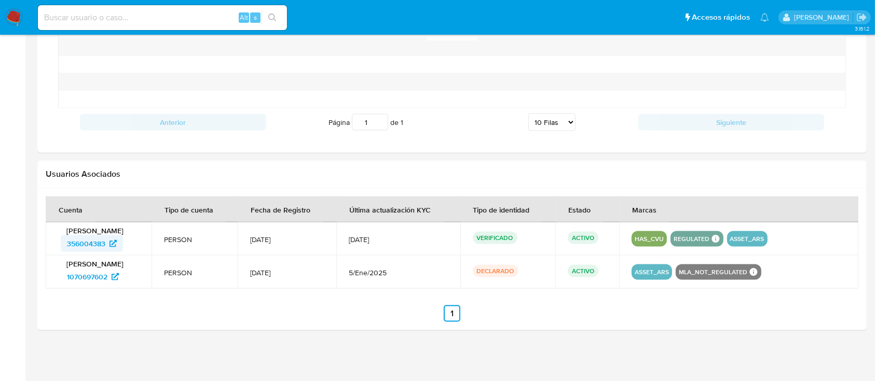
click at [87, 236] on span "356004383" at bounding box center [86, 243] width 38 height 17
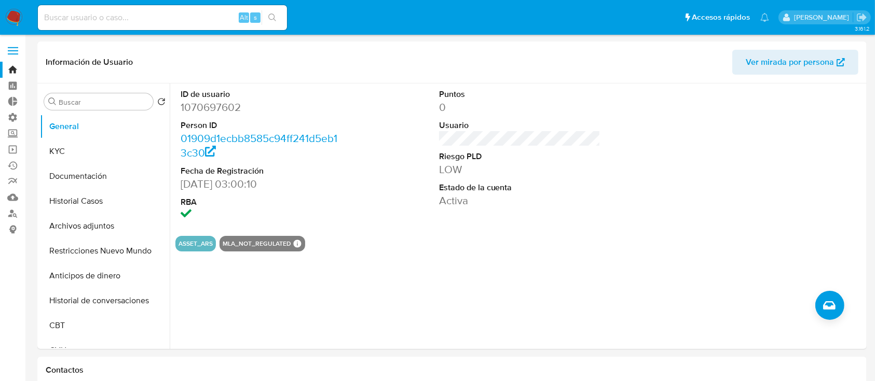
scroll to position [3, 0]
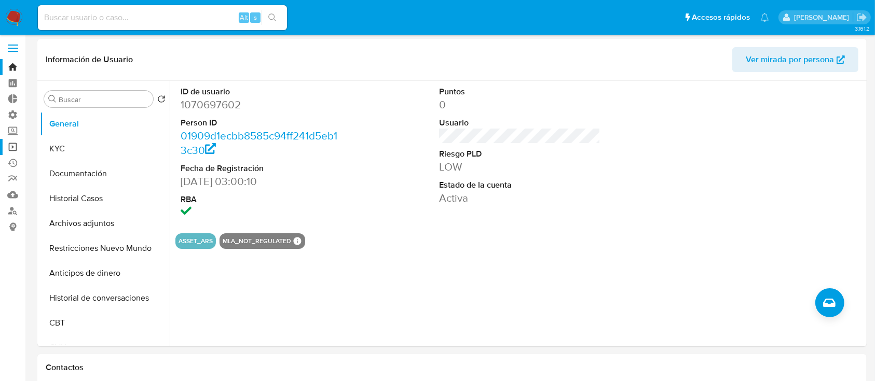
click at [4, 145] on link "Operaciones masivas" at bounding box center [61, 147] width 123 height 16
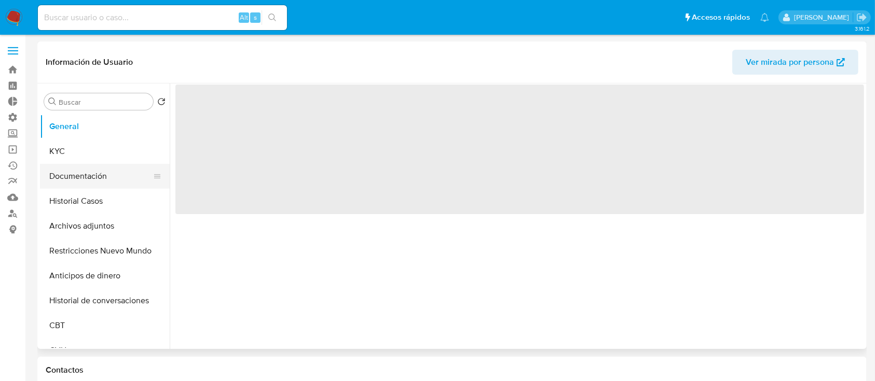
select select "10"
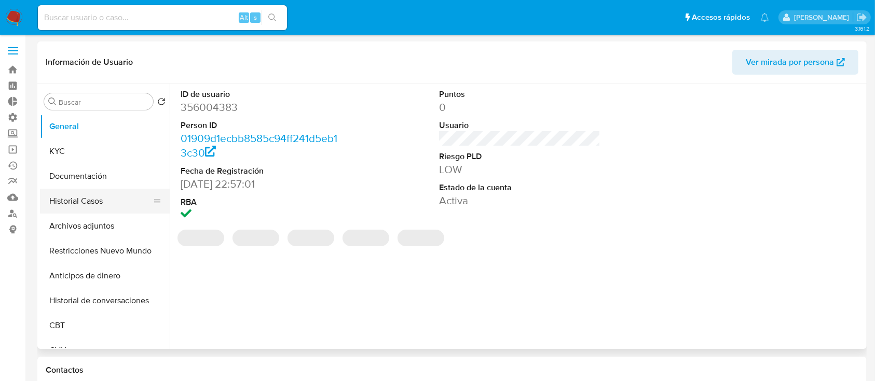
click at [86, 190] on button "Historial Casos" at bounding box center [100, 201] width 121 height 25
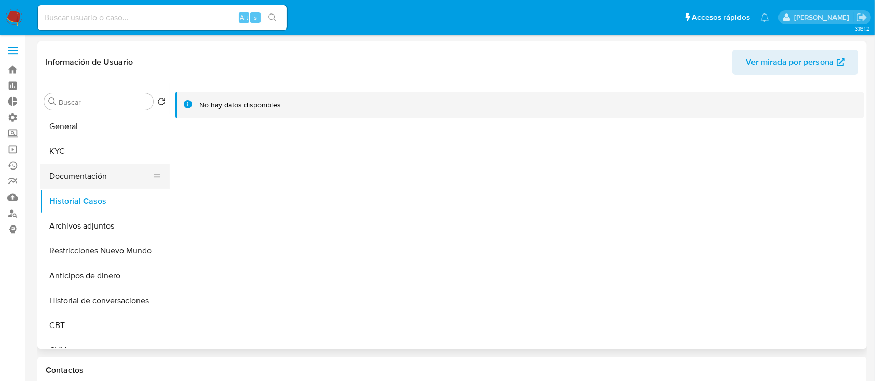
click at [87, 172] on button "Documentación" at bounding box center [100, 176] width 121 height 25
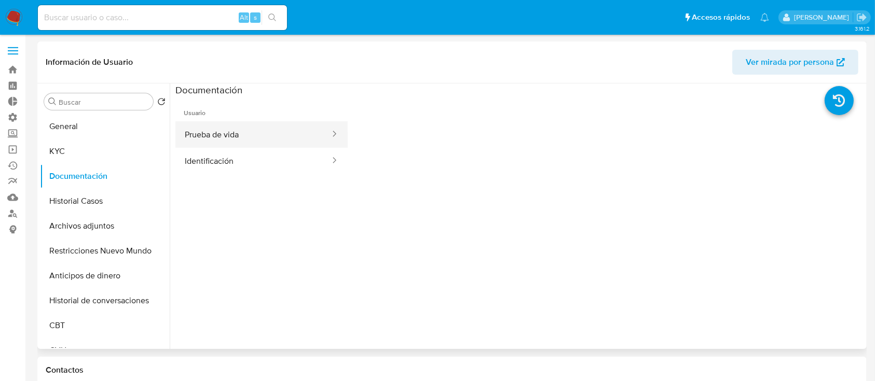
click at [217, 139] on button "Prueba de vida" at bounding box center [253, 134] width 156 height 26
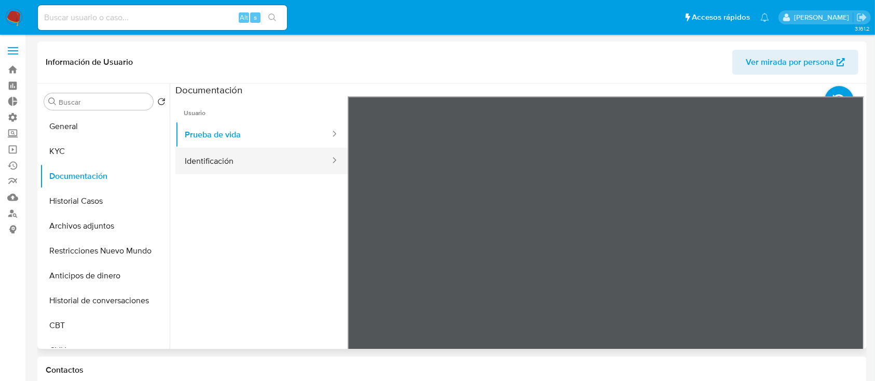
click at [260, 164] on button "Identificación" at bounding box center [253, 161] width 156 height 26
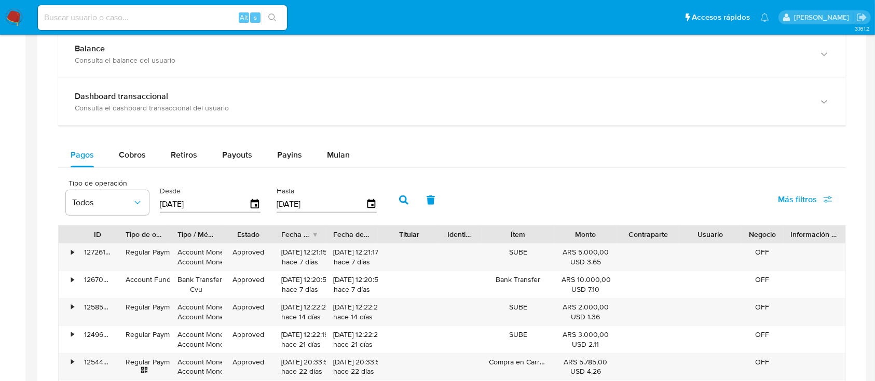
scroll to position [606, 0]
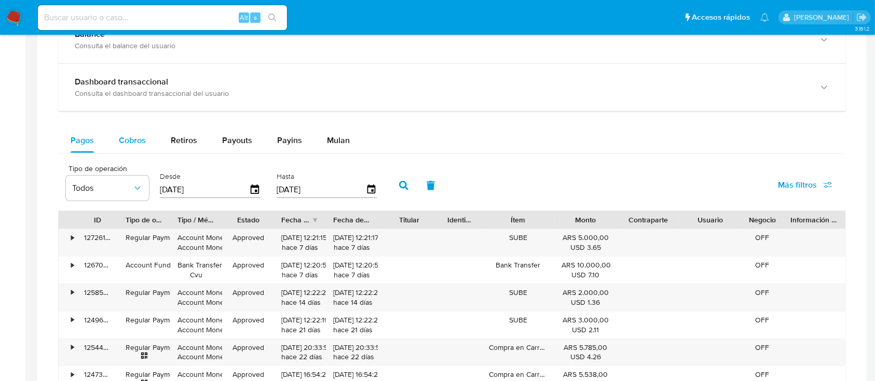
click at [124, 134] on span "Cobros" at bounding box center [132, 140] width 27 height 12
select select "10"
click at [174, 137] on span "Retiros" at bounding box center [184, 140] width 26 height 12
select select "10"
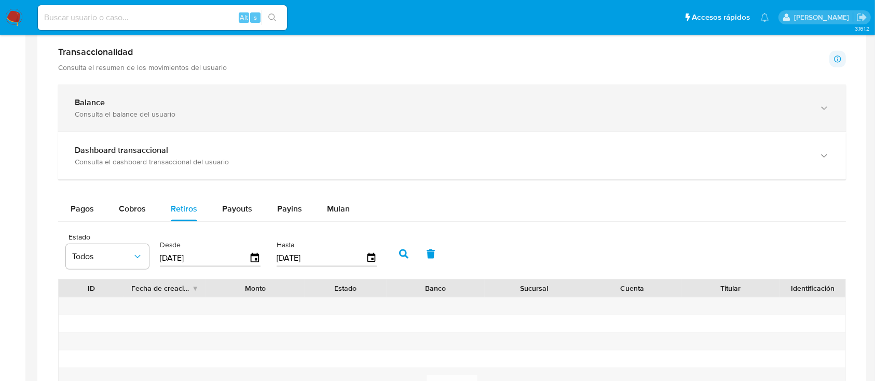
scroll to position [537, 0]
click at [175, 130] on div "Balance Consulta el balance del usuario" at bounding box center [451, 108] width 787 height 47
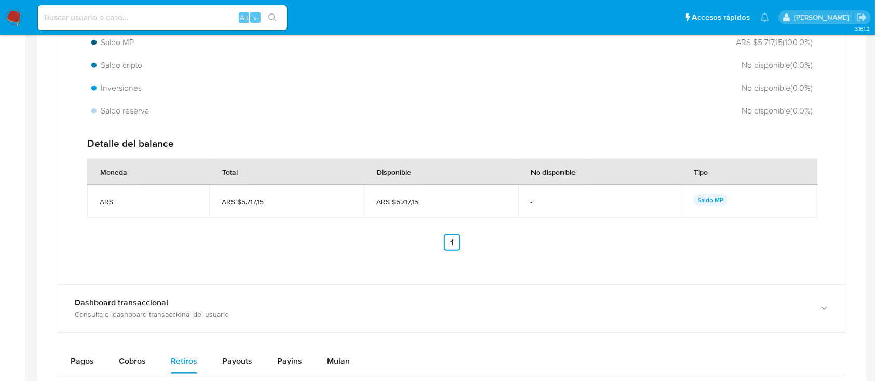
scroll to position [730, 0]
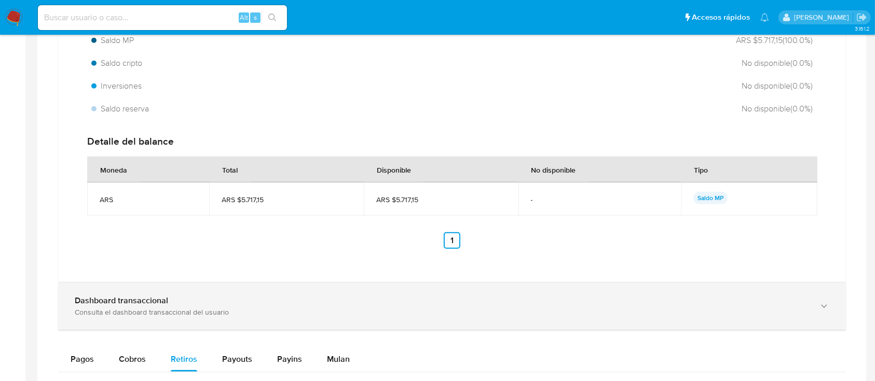
click at [229, 304] on div "Dashboard transaccional" at bounding box center [441, 301] width 733 height 10
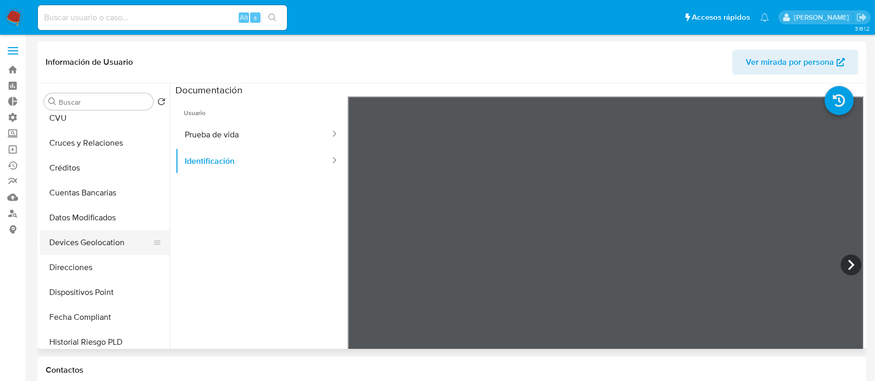
scroll to position [0, 0]
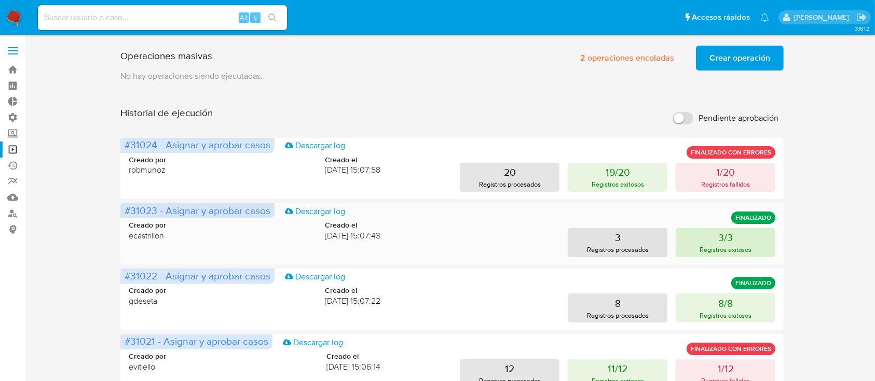
click at [714, 239] on button "3/3 Registros exitosos" at bounding box center [725, 242] width 100 height 29
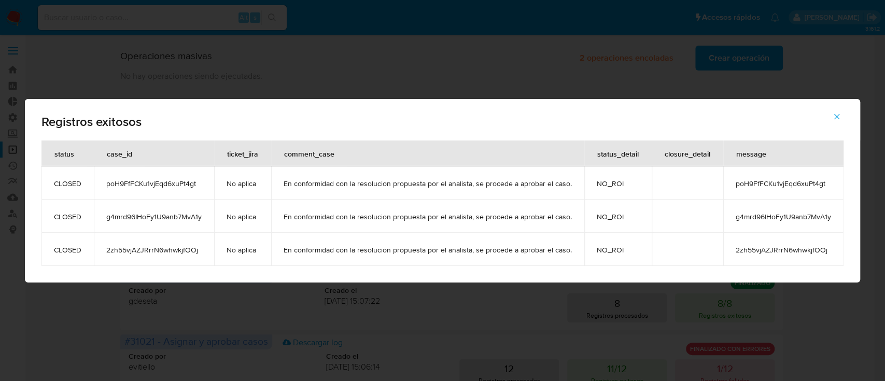
click at [839, 112] on icon "button" at bounding box center [837, 116] width 9 height 9
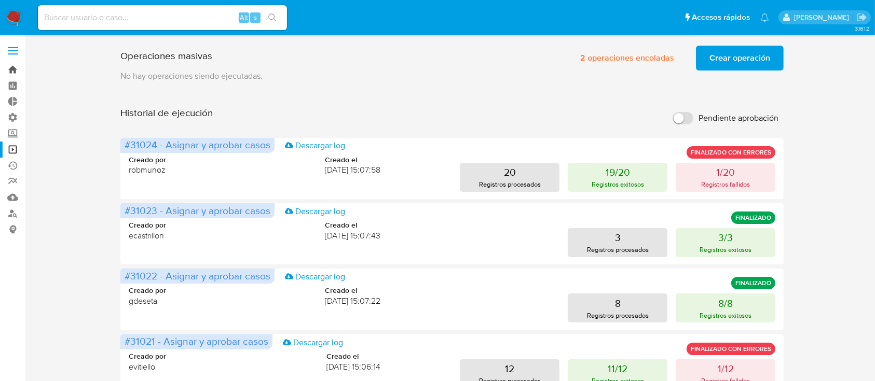
click at [10, 76] on link "Bandeja" at bounding box center [61, 70] width 123 height 16
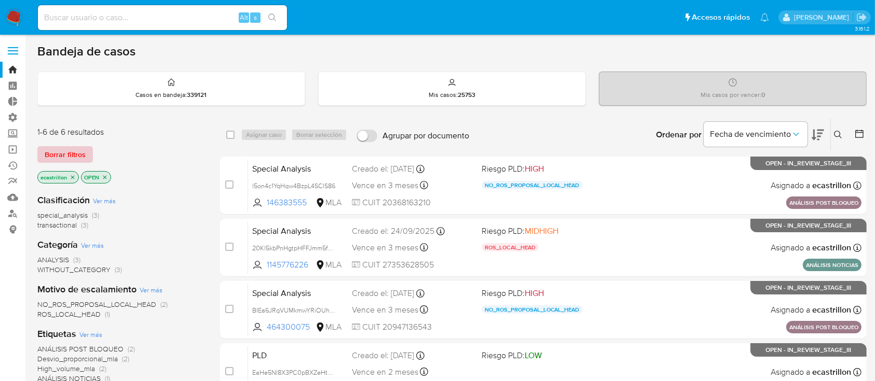
click at [76, 151] on span "Borrar filtros" at bounding box center [65, 154] width 41 height 15
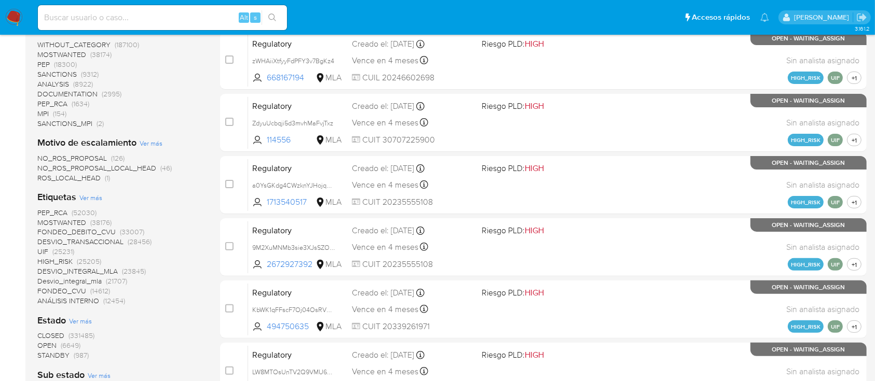
scroll to position [359, 0]
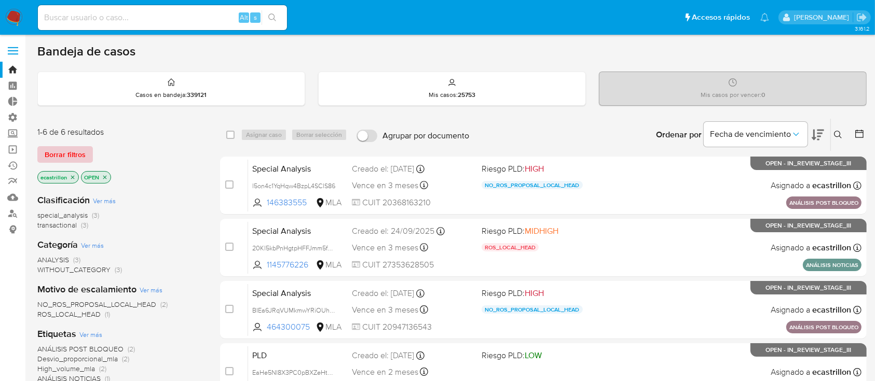
click at [63, 159] on span "Borrar filtros" at bounding box center [65, 154] width 41 height 15
click at [54, 157] on span "Borrar filtros" at bounding box center [65, 154] width 41 height 15
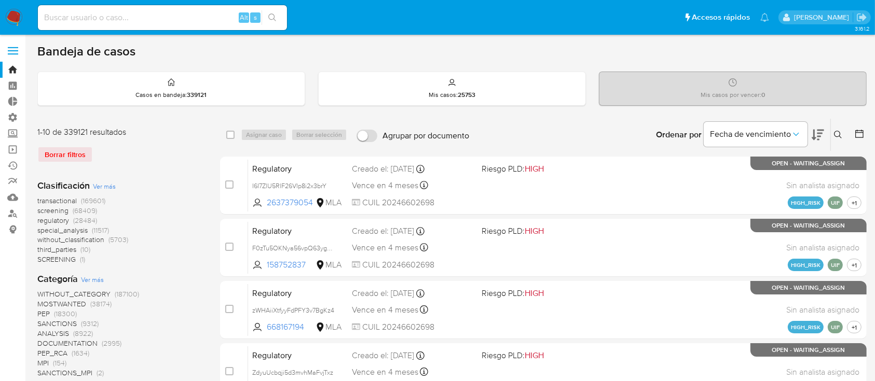
click at [20, 50] on label at bounding box center [13, 51] width 26 height 22
click at [0, 0] on input "checkbox" at bounding box center [0, 0] width 0 height 0
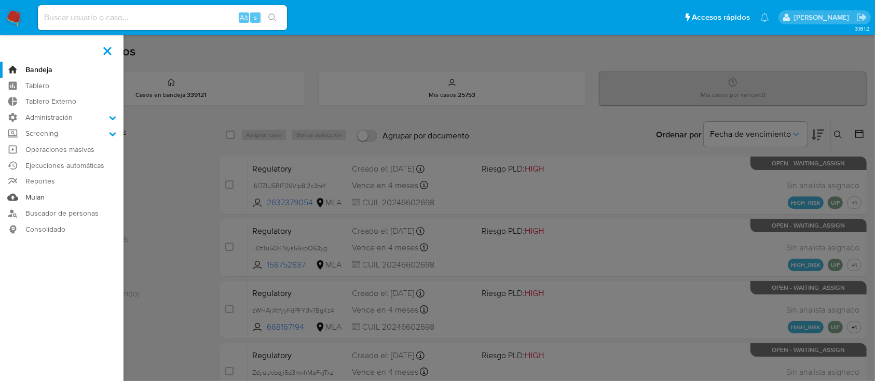
click at [26, 195] on link "Mulan" at bounding box center [61, 197] width 123 height 16
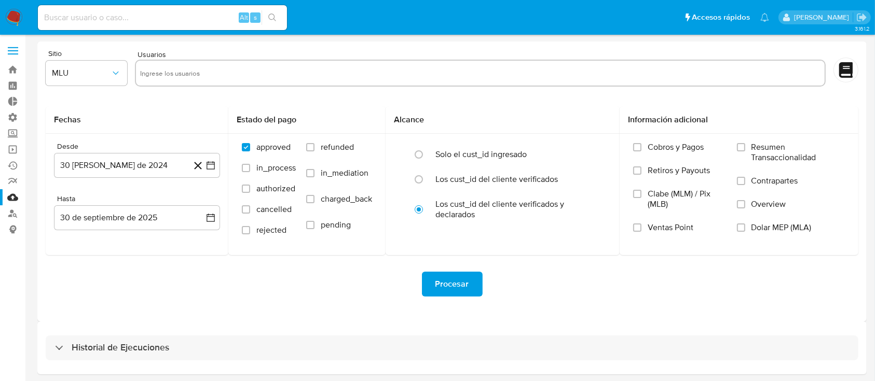
scroll to position [37, 0]
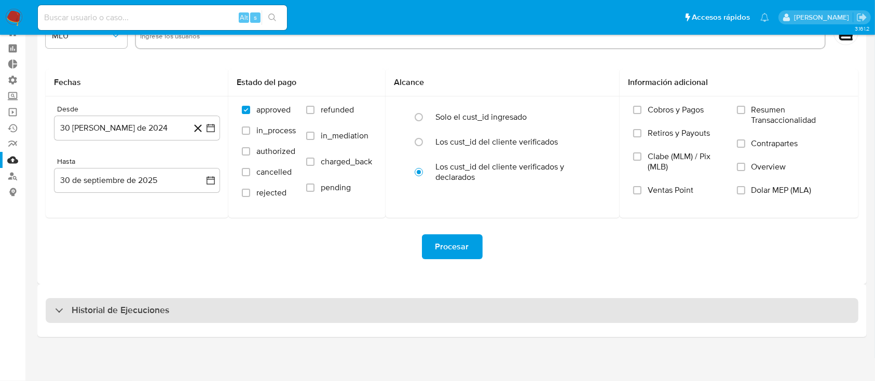
click at [124, 303] on div "Historial de Ejecuciones" at bounding box center [452, 310] width 812 height 25
select select "10"
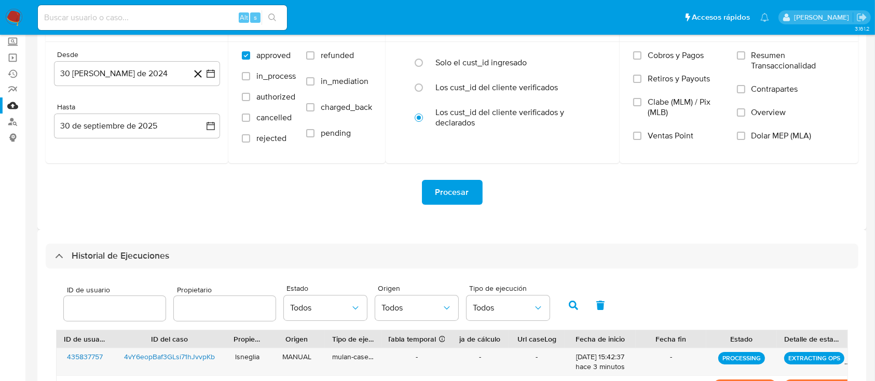
scroll to position [92, 0]
click at [134, 316] on div at bounding box center [115, 308] width 102 height 25
click at [132, 313] on input "number" at bounding box center [115, 307] width 102 height 13
paste input "118789846"
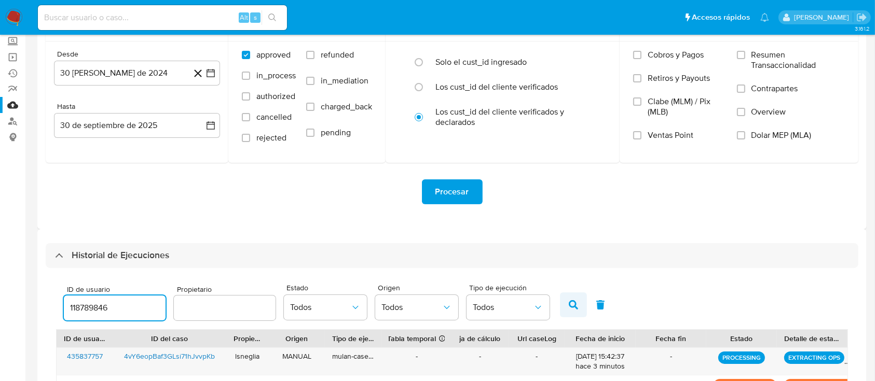
click at [574, 300] on icon "button" at bounding box center [572, 304] width 9 height 9
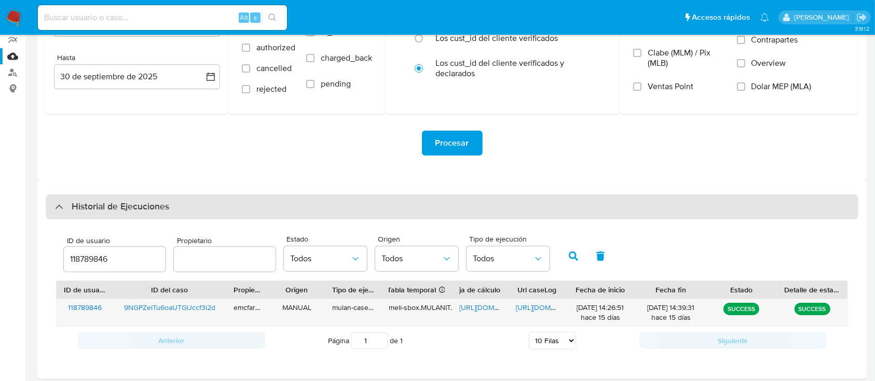
scroll to position [164, 0]
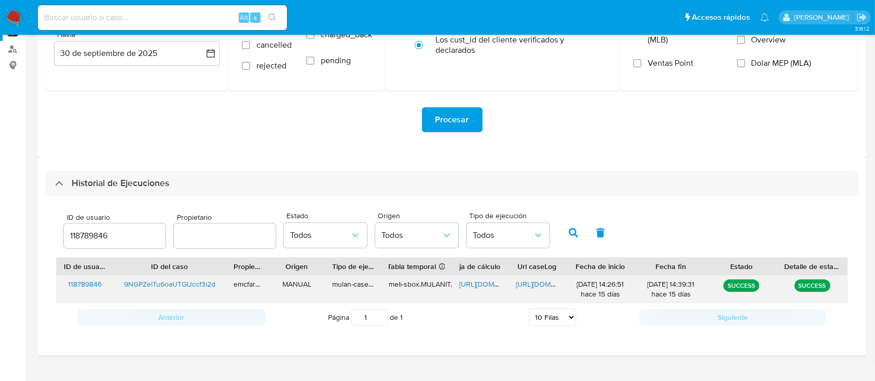
click at [533, 286] on span "https://docs.google.com/document/d/1JULj9VquN-5Ly5y2w2HHc8RT1SNcKnF6rzY33296DjU…" at bounding box center [552, 284] width 72 height 10
click at [136, 234] on input "118789846" at bounding box center [115, 235] width 102 height 13
type input "1"
click at [573, 233] on icon "button" at bounding box center [572, 232] width 9 height 9
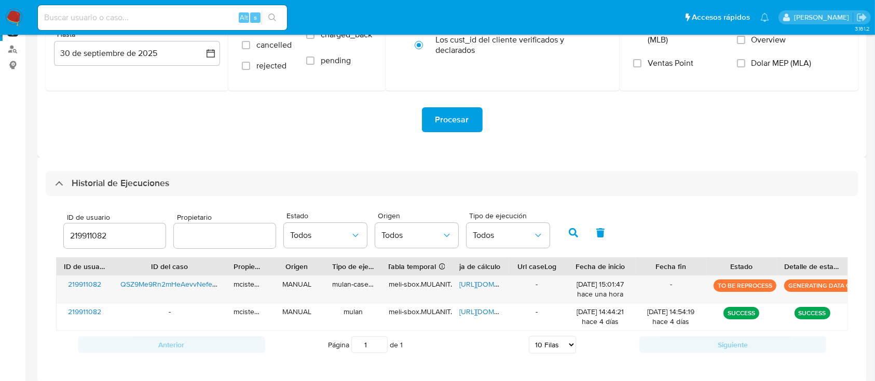
click at [116, 230] on input "219911082" at bounding box center [115, 235] width 102 height 13
type input "2"
paste input "313419051"
type input "313419051"
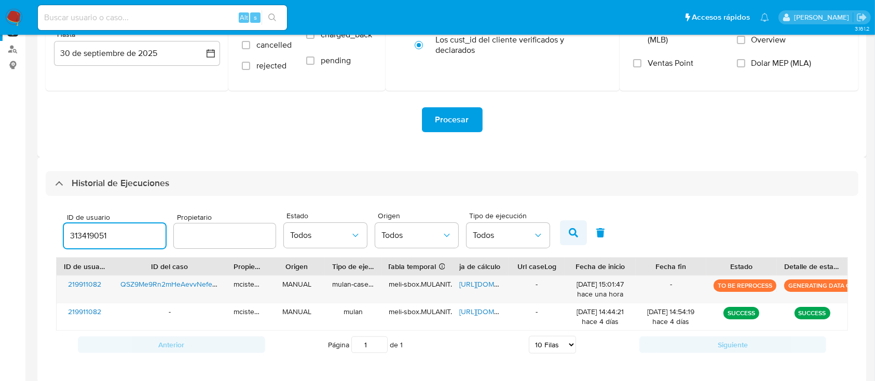
click at [566, 234] on button "button" at bounding box center [573, 232] width 27 height 25
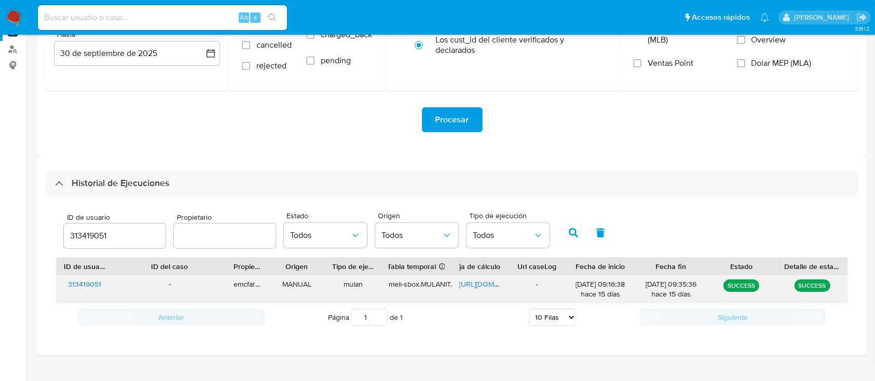
click at [116, 276] on div "-" at bounding box center [169, 289] width 113 height 27
click at [93, 284] on span "313419051" at bounding box center [84, 284] width 33 height 10
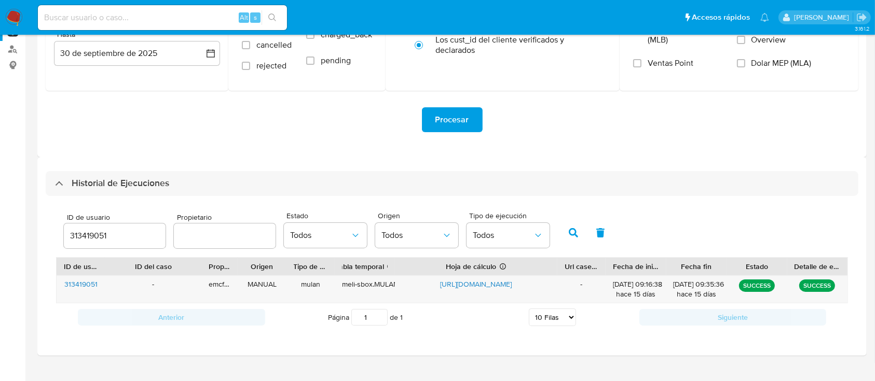
drag, startPoint x: 507, startPoint y: 263, endPoint x: 613, endPoint y: 239, distance: 109.1
click at [613, 239] on div "ID de usuario 313419051 Propietario Estado Todos Origen Todos Tipo de ejecución…" at bounding box center [452, 269] width 812 height 146
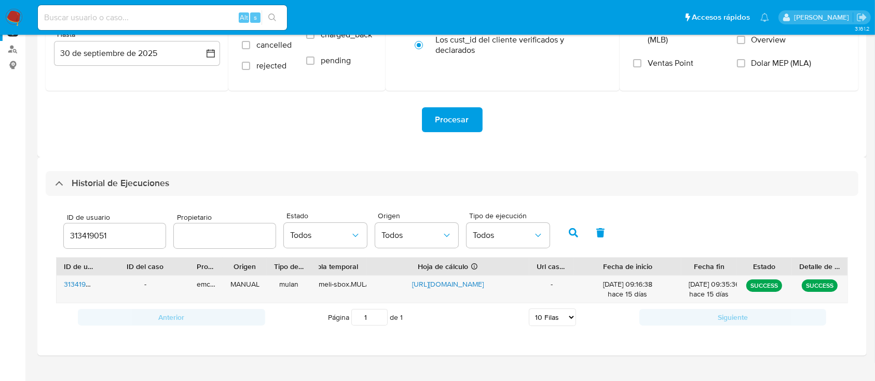
drag, startPoint x: 662, startPoint y: 265, endPoint x: 711, endPoint y: 262, distance: 48.8
click at [711, 262] on div "ID de usuario ID del caso Propietario Origen Tipo de ejecución Tabla temporal D…" at bounding box center [452, 267] width 790 height 18
click at [466, 287] on span "https://docs.google.com/spreadsheets/d/1GnkvvsdylBncN3w6Upc-kiHyom-cgdWchaKqtew…" at bounding box center [447, 284] width 72 height 10
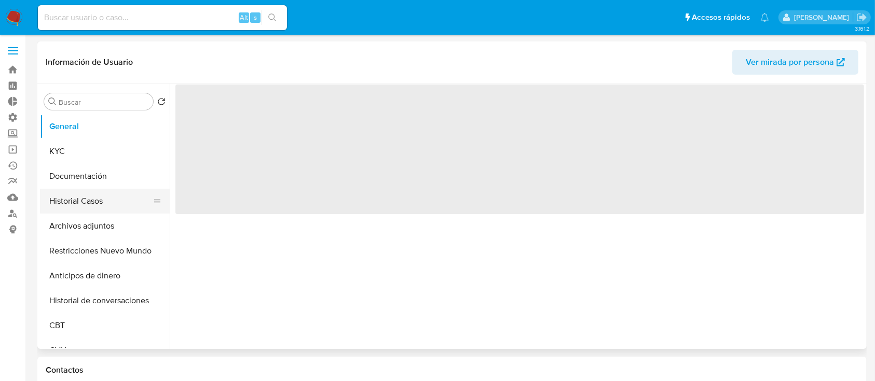
select select "10"
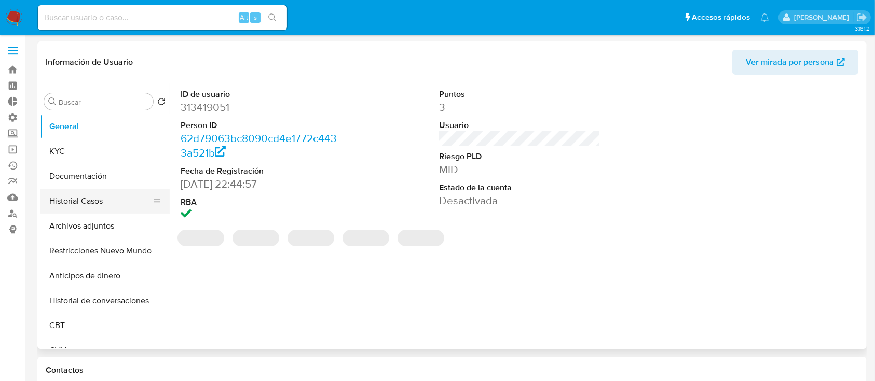
click at [82, 201] on button "Historial Casos" at bounding box center [100, 201] width 121 height 25
